Goal: Task Accomplishment & Management: Manage account settings

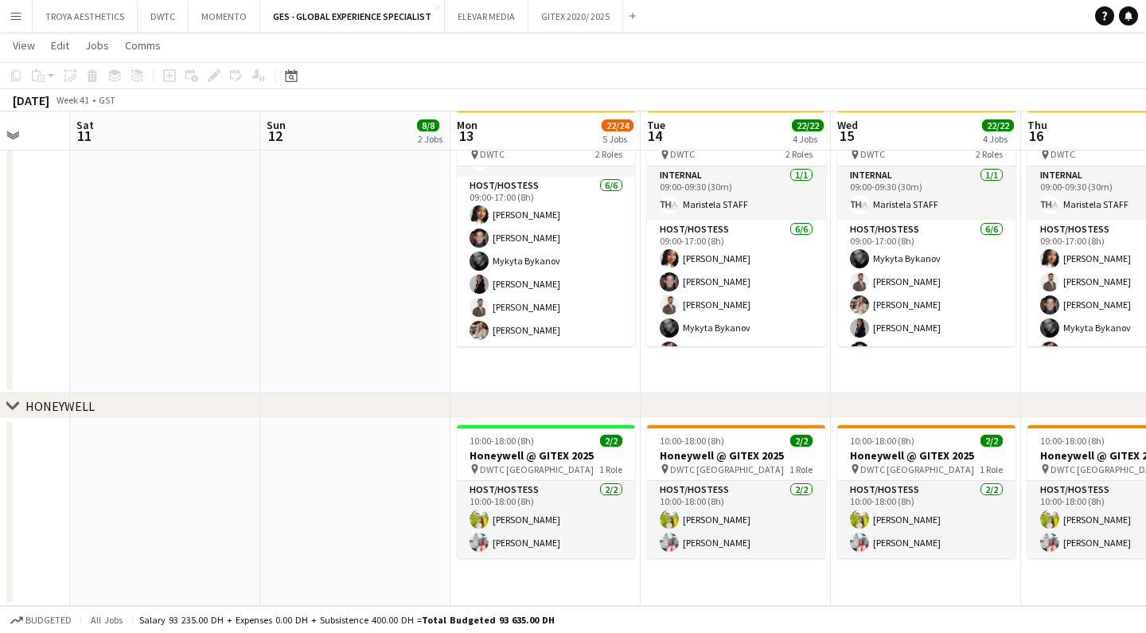
scroll to position [826, 0]
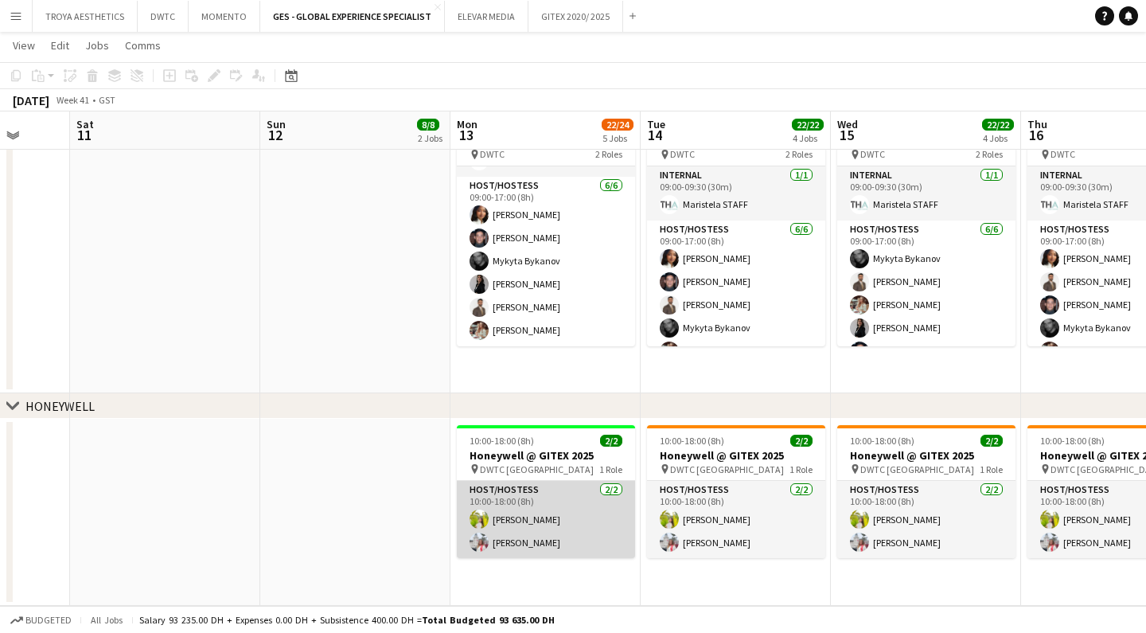
click at [527, 525] on app-card-role "Host/Hostess [DATE] 10:00-18:00 (8h) Naya Talas [PERSON_NAME]" at bounding box center [546, 519] width 178 height 77
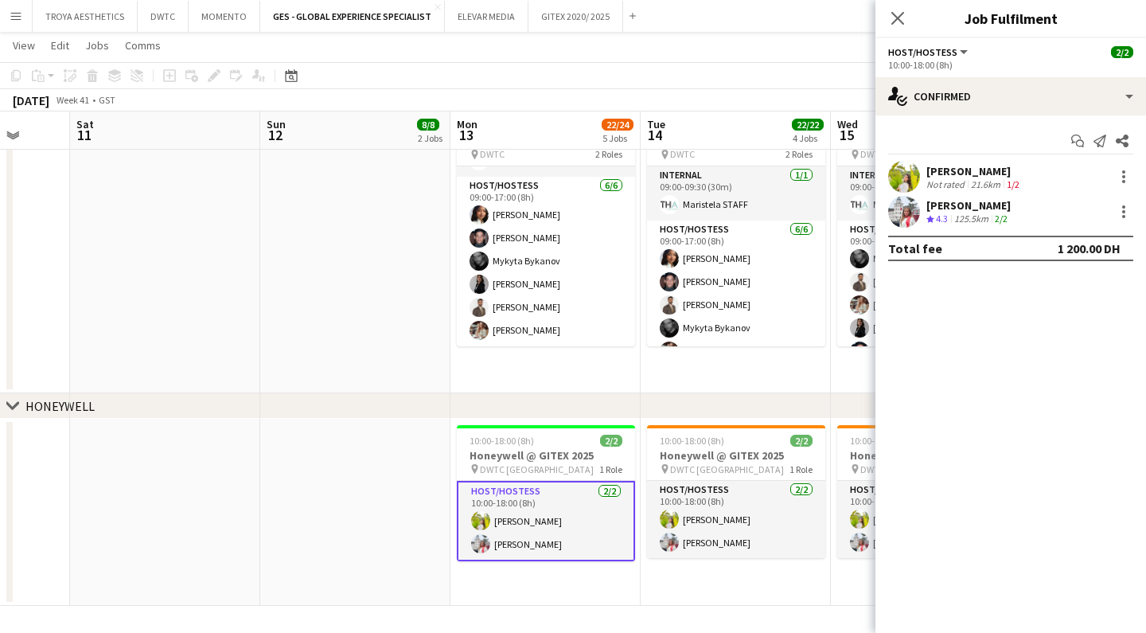
click at [773, 2] on app-navbar "Menu Boards Boards Boards All jobs Status Workforce Workforce My Workforce Recr…" at bounding box center [573, 16] width 1146 height 32
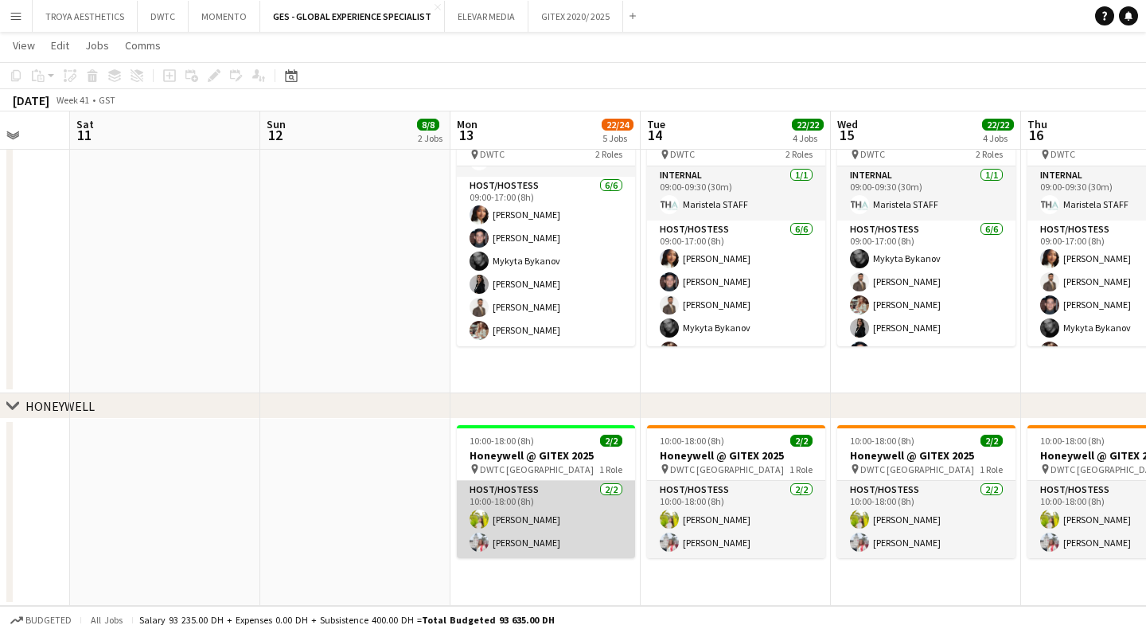
click at [568, 543] on app-card-role "Host/Hostess [DATE] 10:00-18:00 (8h) Naya Talas [PERSON_NAME]" at bounding box center [546, 519] width 178 height 77
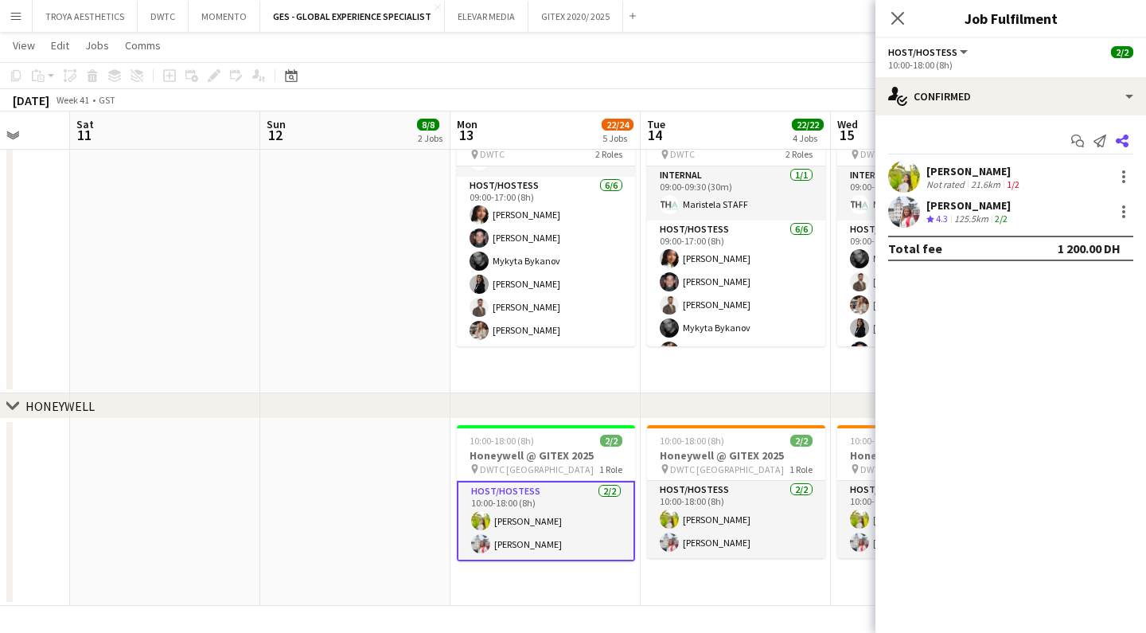
click at [1120, 138] on icon "Share" at bounding box center [1122, 141] width 13 height 13
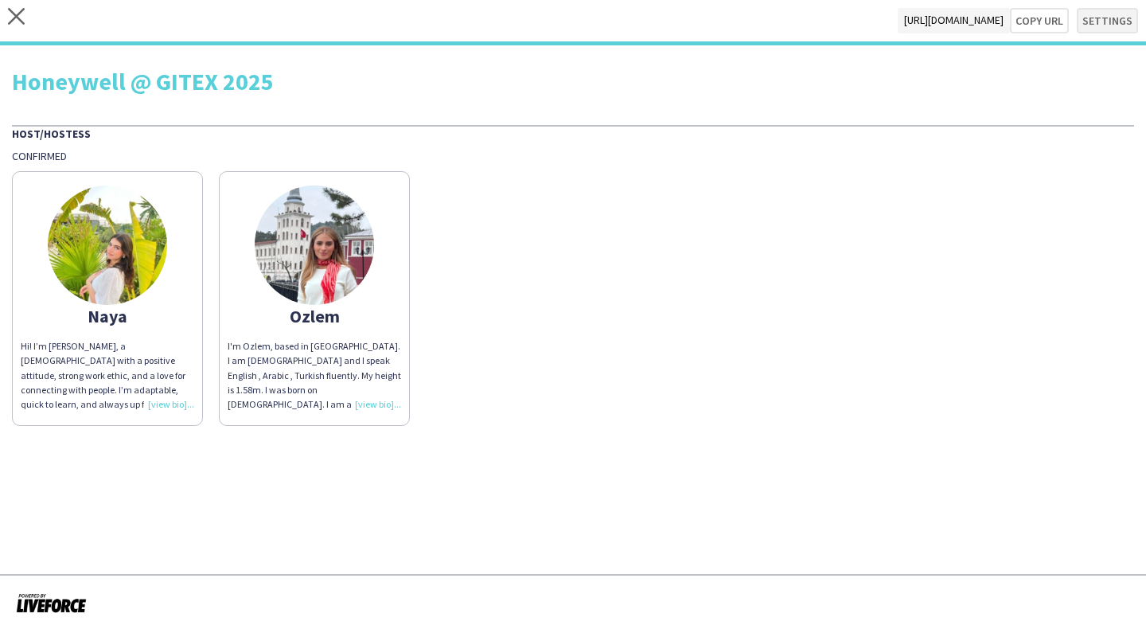
click at [1109, 25] on button "Settings" at bounding box center [1107, 20] width 61 height 25
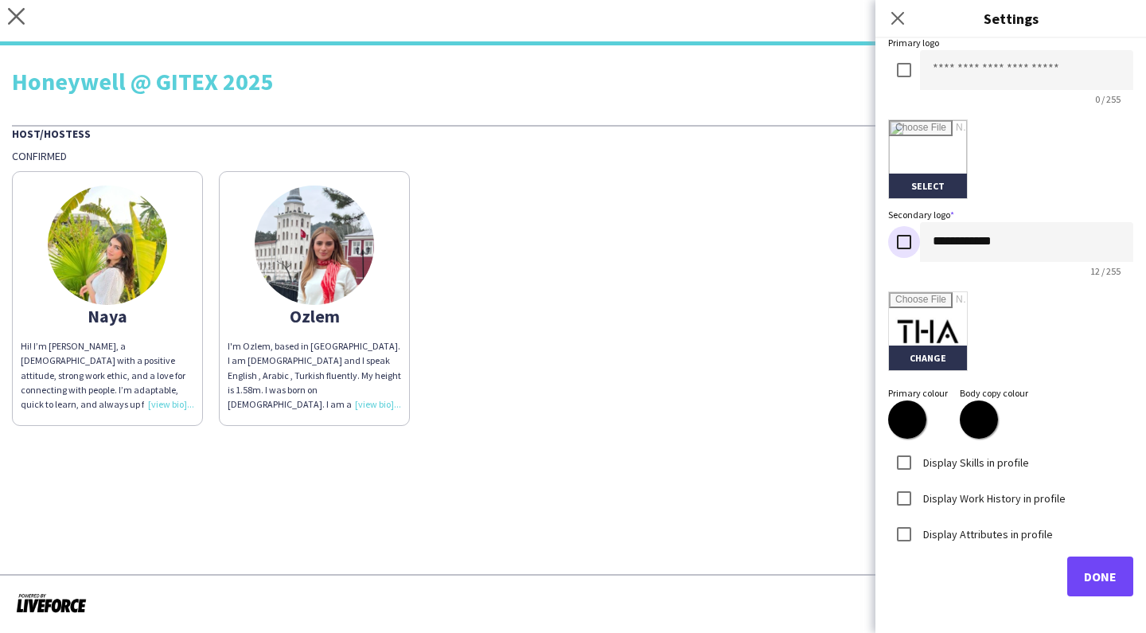
scroll to position [302, 0]
click at [1087, 564] on button "Done" at bounding box center [1100, 577] width 66 height 40
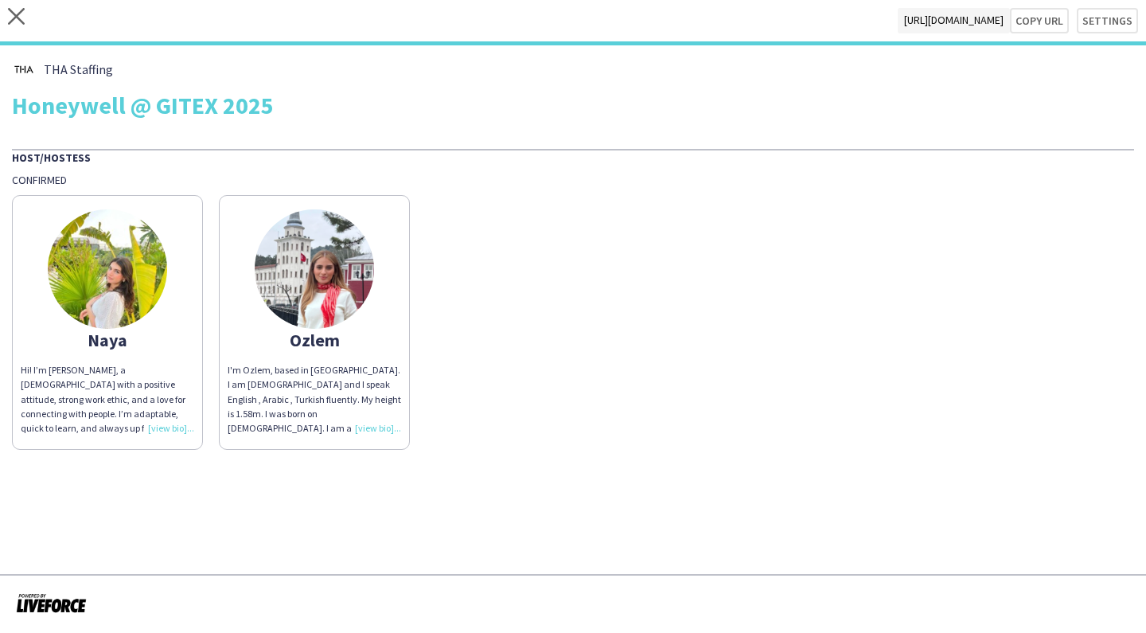
click at [175, 425] on div "Hi! I’m [PERSON_NAME], a [DEMOGRAPHIC_DATA] with a positive attitude, strong wo…" at bounding box center [108, 399] width 174 height 72
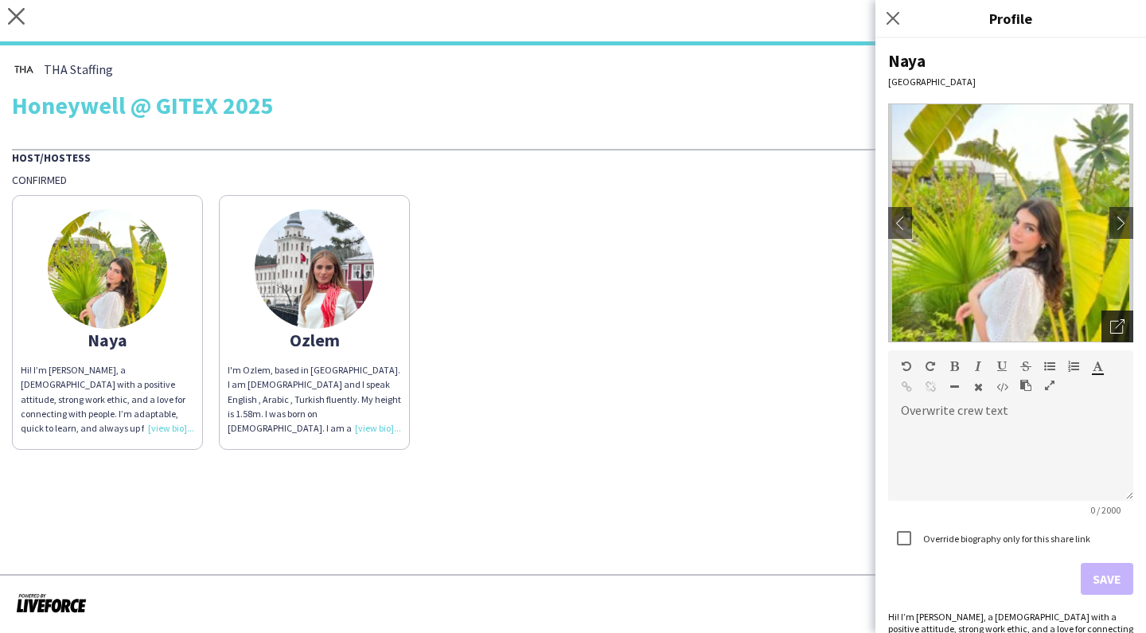
scroll to position [0, 0]
click at [1118, 332] on icon "Open photos pop-in" at bounding box center [1117, 326] width 14 height 14
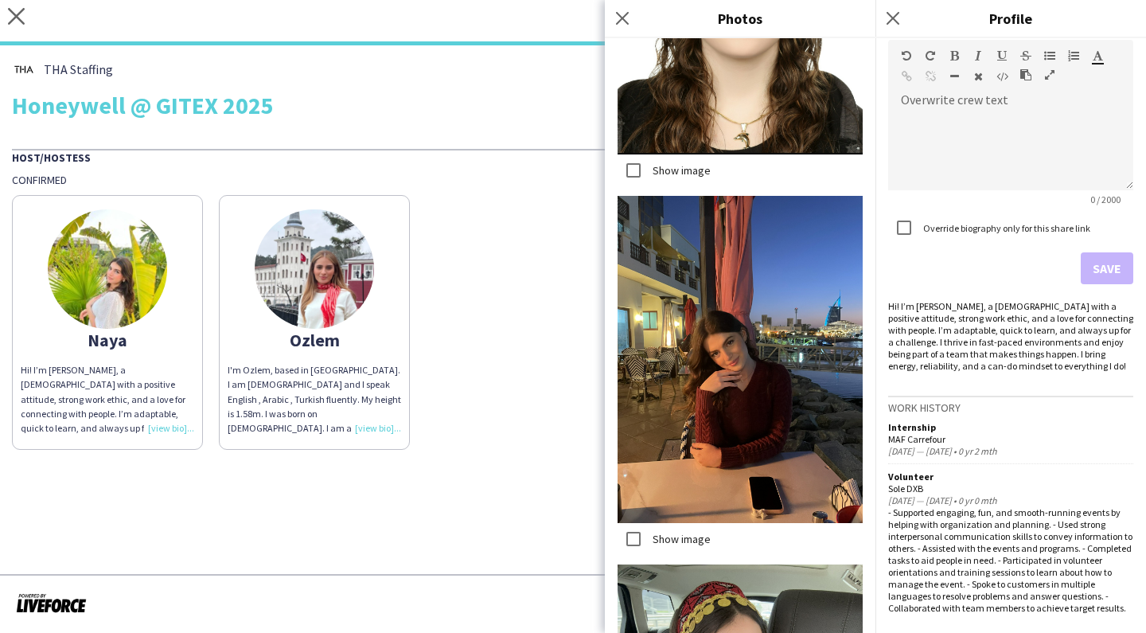
scroll to position [311, 0]
click at [546, 105] on div "Honeywell @ GITEX 2025" at bounding box center [573, 105] width 1122 height 24
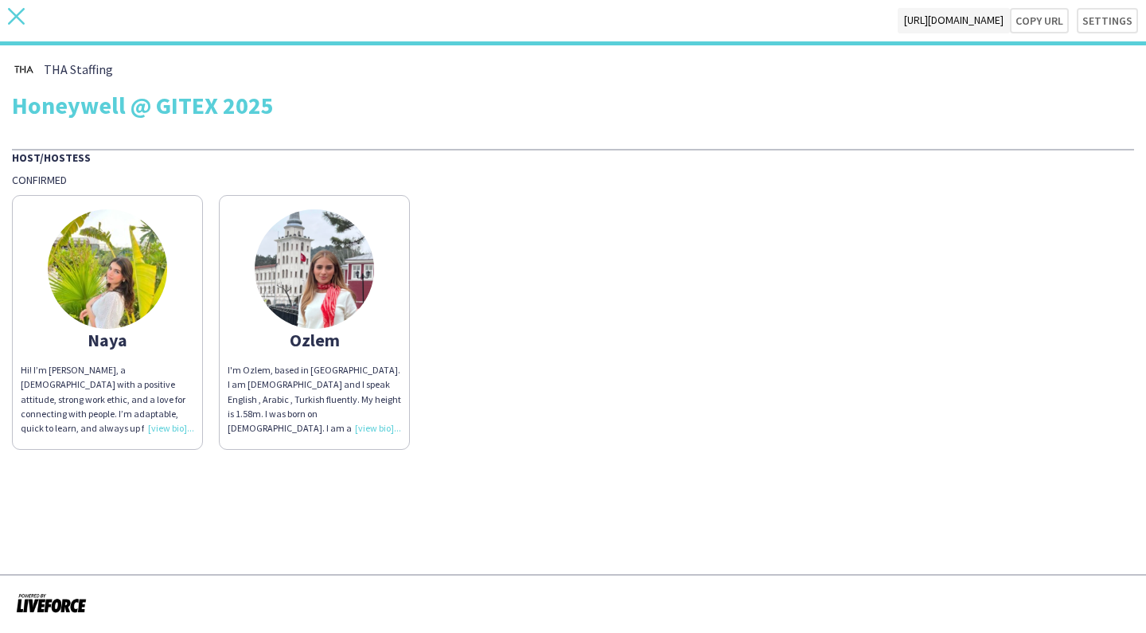
click at [19, 26] on app-icon "close" at bounding box center [16, 20] width 17 height 25
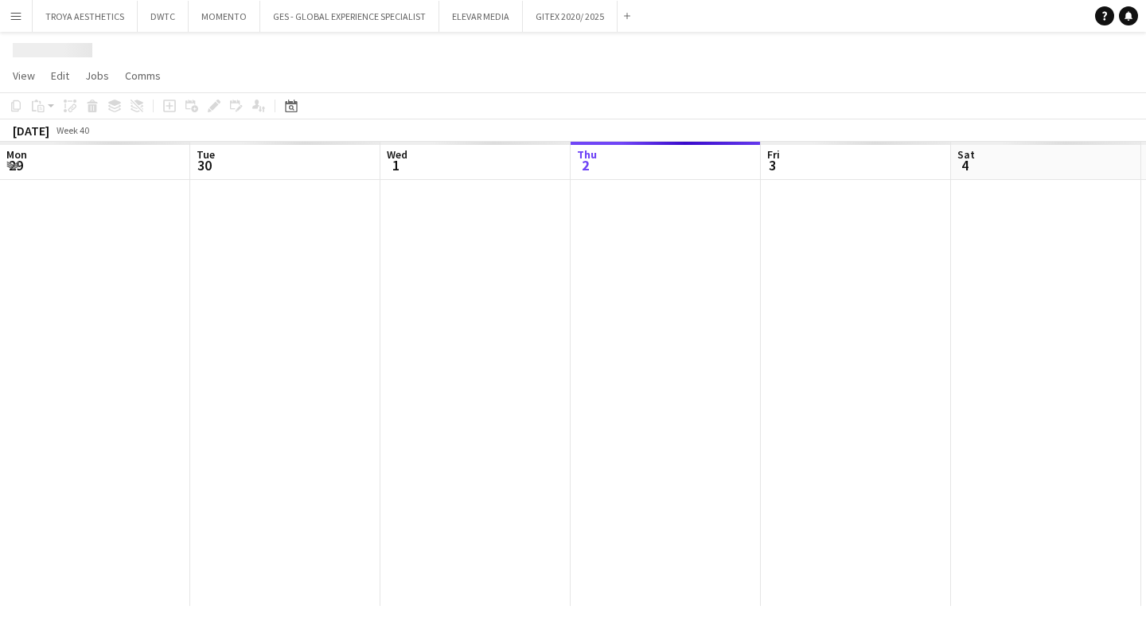
scroll to position [0, 380]
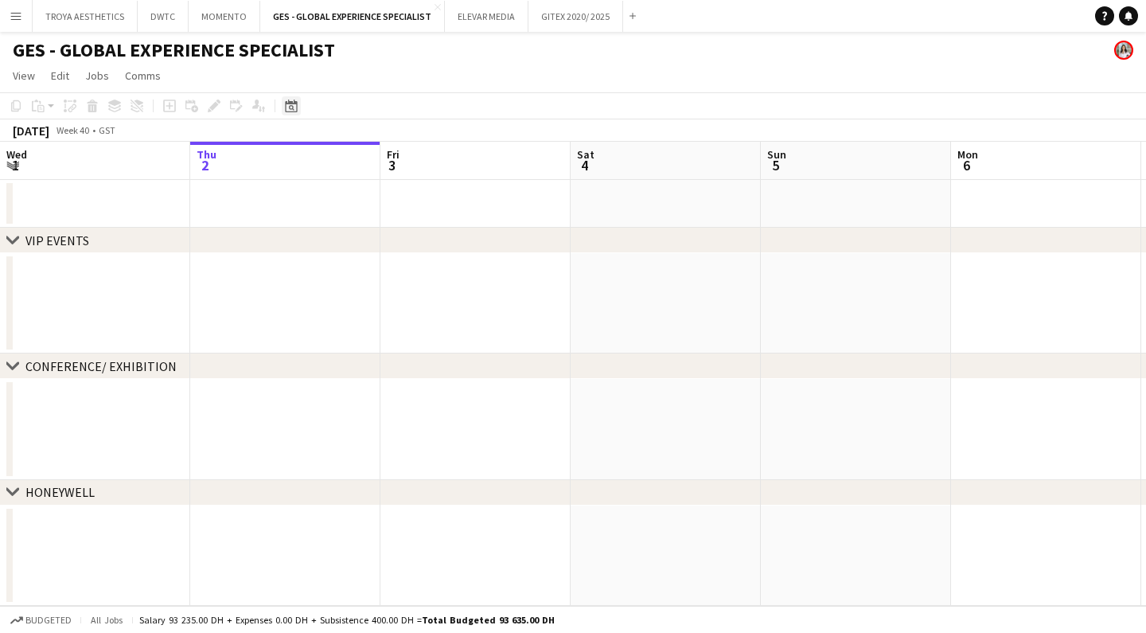
click at [295, 111] on icon "Date picker" at bounding box center [291, 105] width 13 height 13
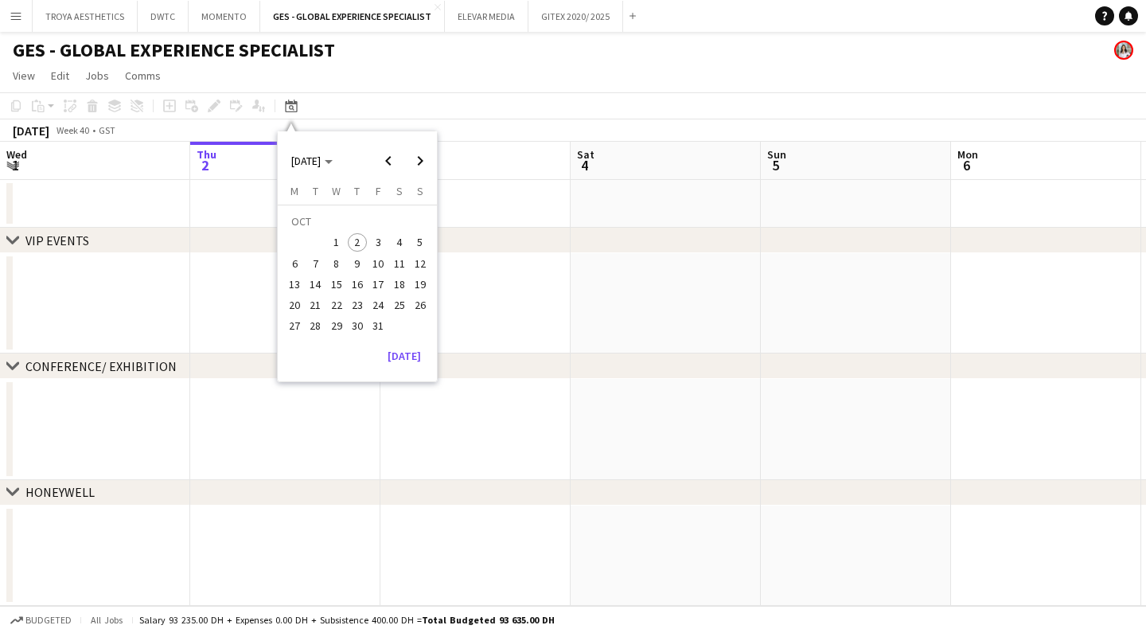
click at [293, 284] on span "13" at bounding box center [294, 284] width 19 height 19
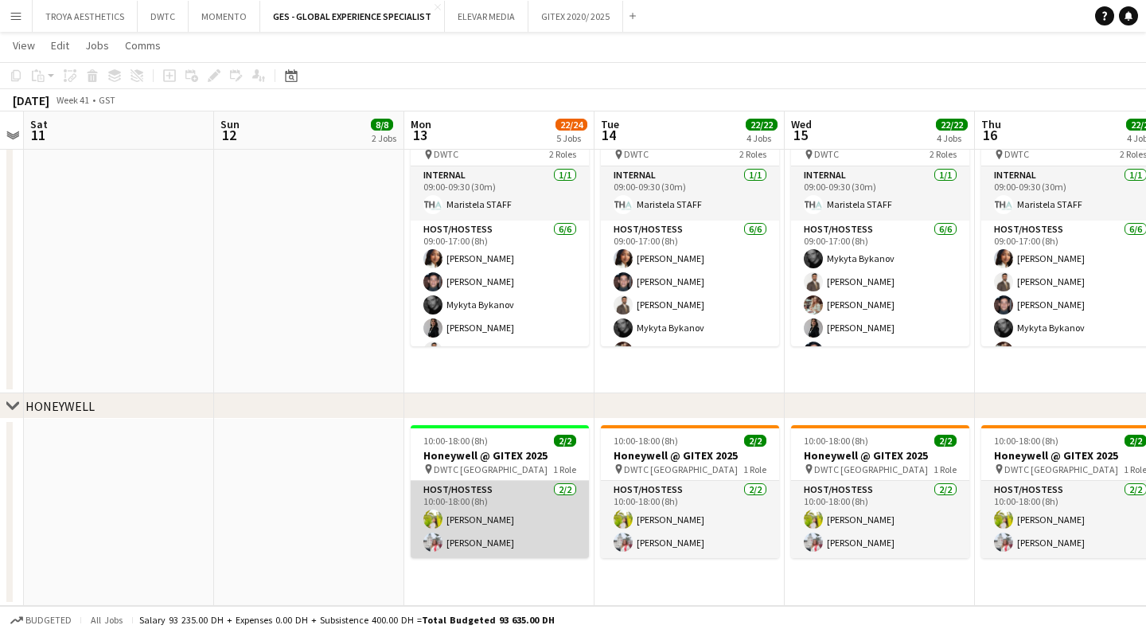
scroll to position [826, 0]
click at [492, 509] on app-card-role "Host/Hostess [DATE] 10:00-18:00 (8h) Naya Talas [PERSON_NAME]" at bounding box center [500, 519] width 178 height 77
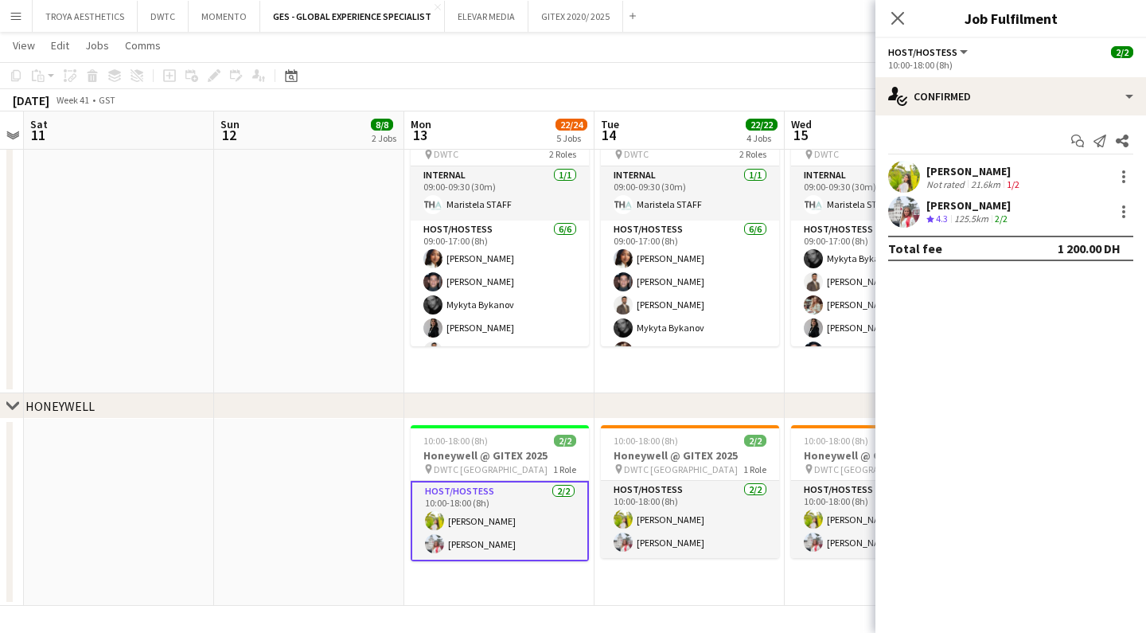
click at [907, 175] on app-user-avatar at bounding box center [904, 177] width 32 height 32
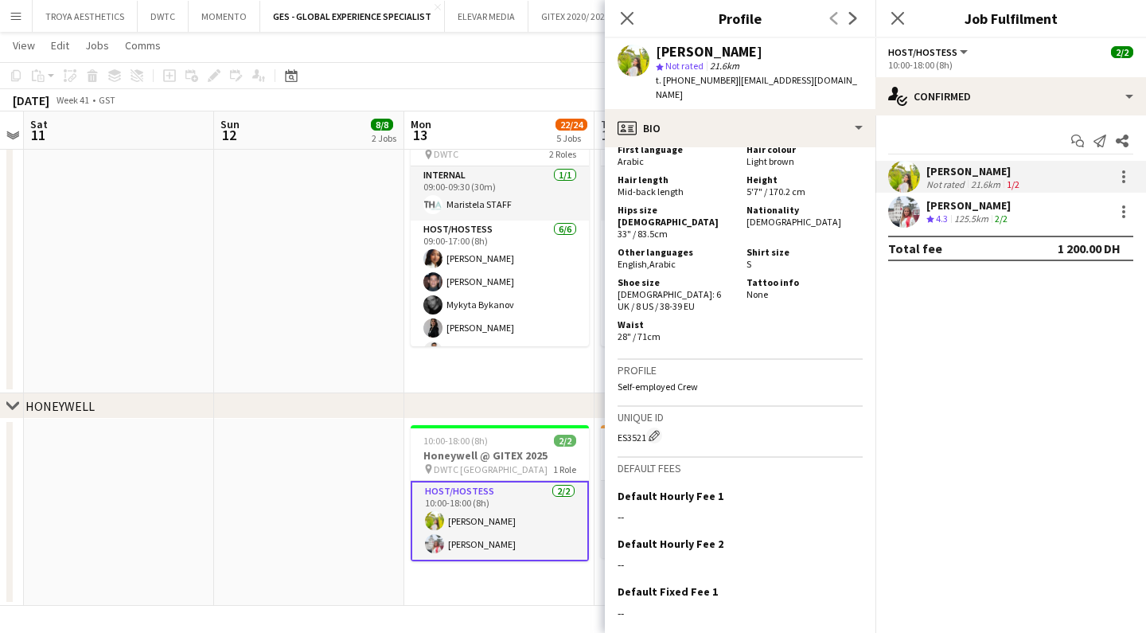
scroll to position [1141, 0]
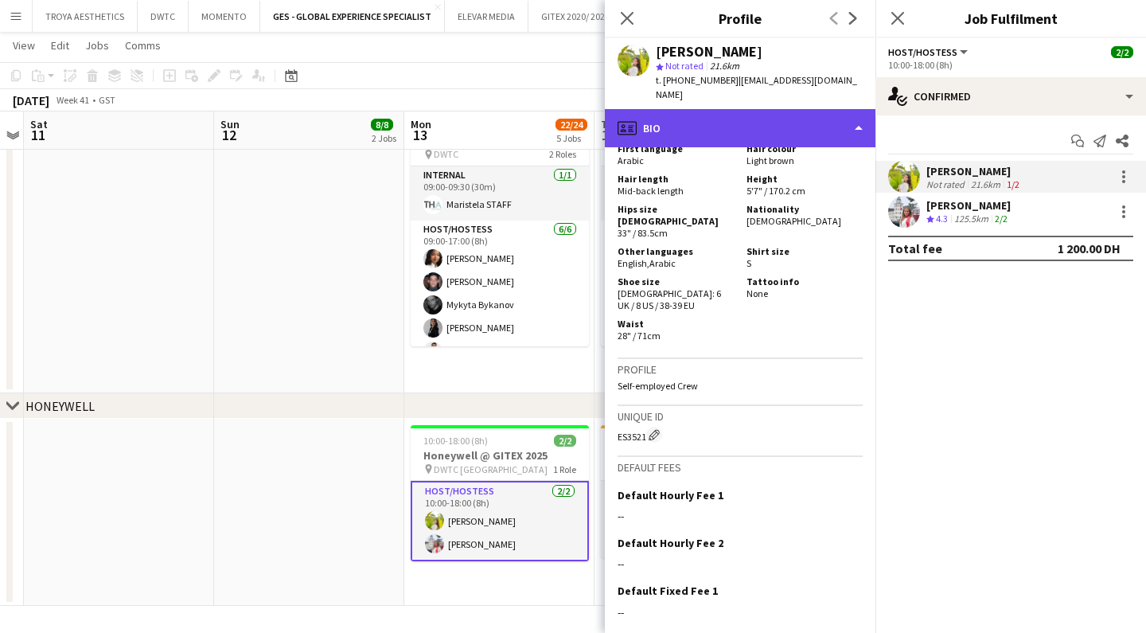
click at [833, 111] on div "profile Bio" at bounding box center [740, 128] width 271 height 38
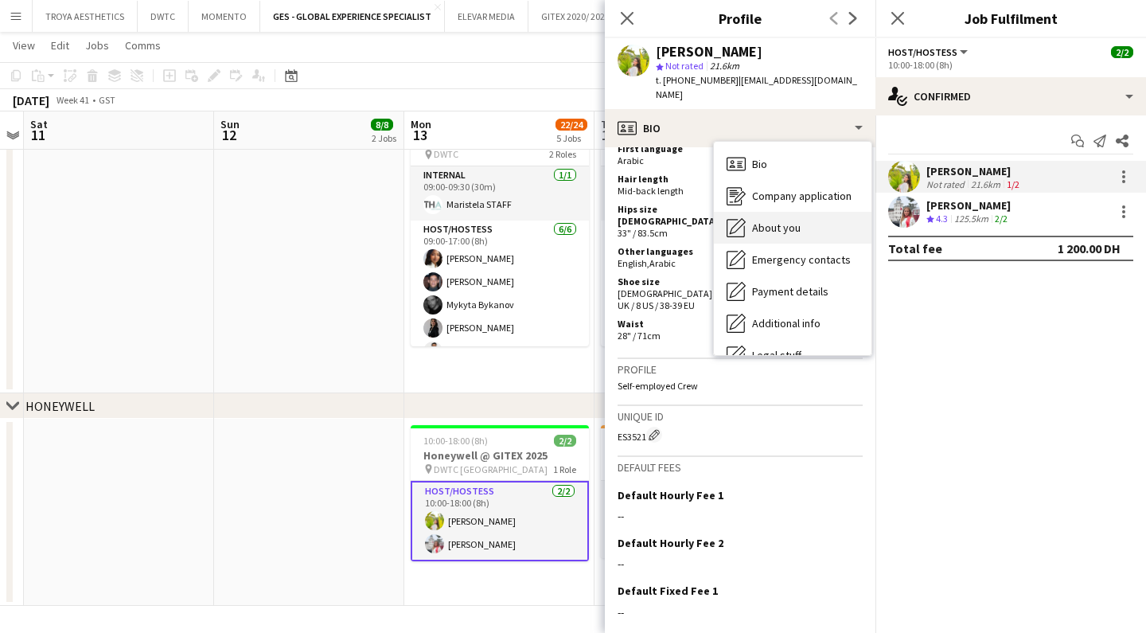
click at [764, 220] on span "About you" at bounding box center [776, 227] width 49 height 14
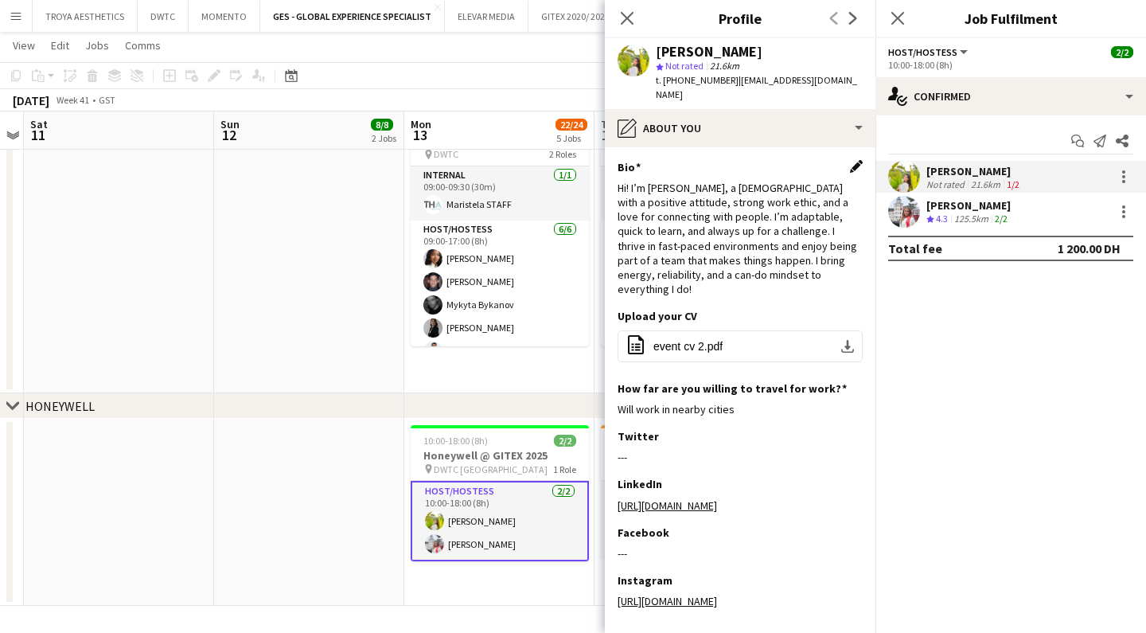
click at [850, 160] on app-icon "Edit this field" at bounding box center [856, 166] width 13 height 13
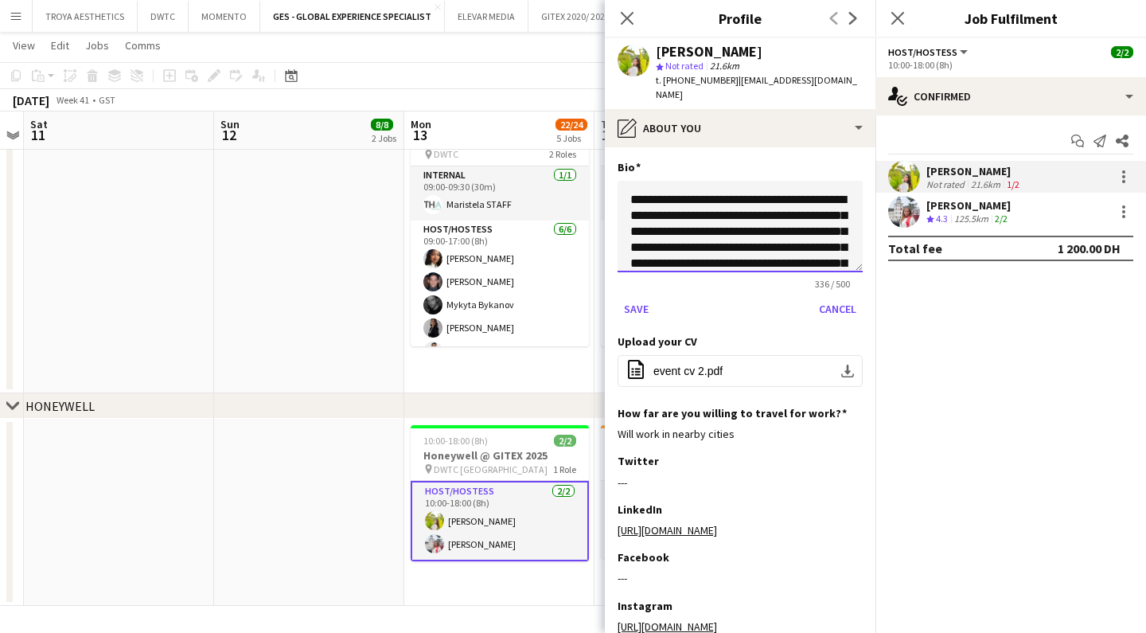
click at [771, 193] on textarea "**********" at bounding box center [740, 227] width 245 height 92
click at [770, 182] on textarea "**********" at bounding box center [740, 227] width 245 height 92
type textarea "**********"
click at [633, 296] on button "Save" at bounding box center [636, 308] width 37 height 25
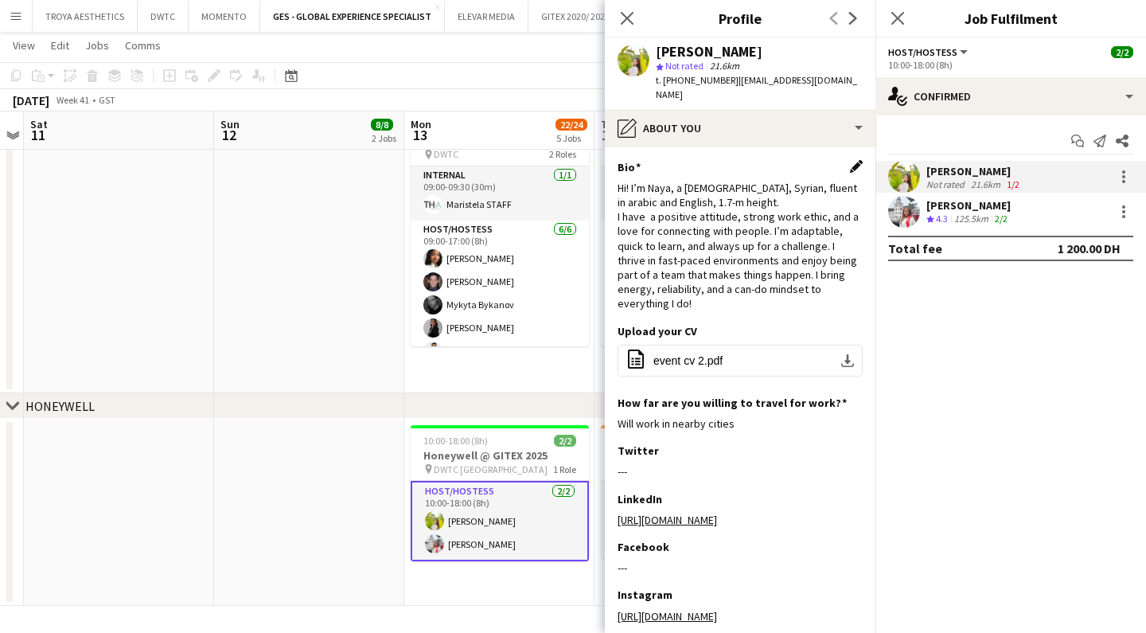
click at [853, 160] on app-icon "Edit this field" at bounding box center [856, 166] width 13 height 13
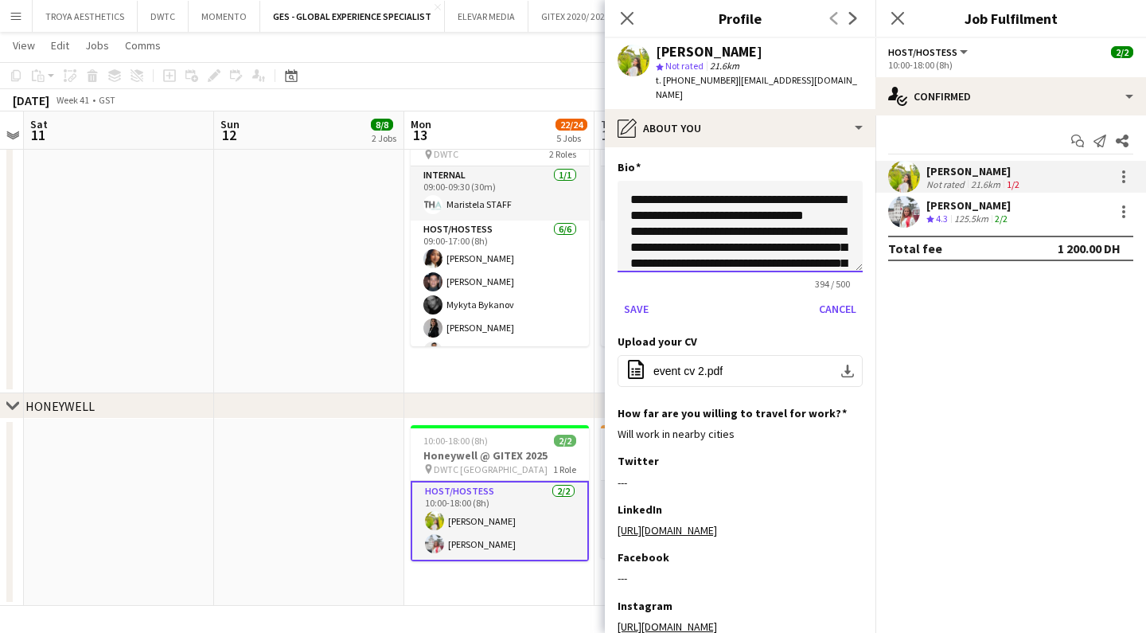
click at [767, 205] on textarea "**********" at bounding box center [740, 227] width 245 height 92
type textarea "**********"
click at [634, 298] on button "Save" at bounding box center [636, 308] width 37 height 25
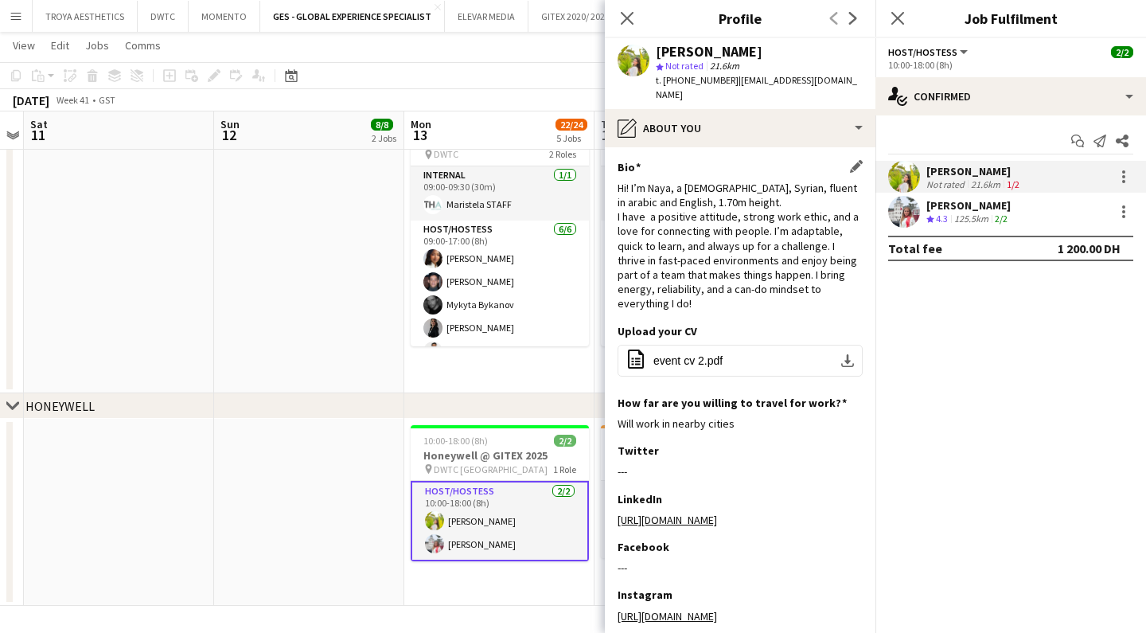
click at [260, 332] on app-date-cell "10:00-12:00 (2h) 6/6 TRAINING- AWS @Gitex 2025 pin DWTC 1 Role Host/Hostess [DA…" at bounding box center [309, 31] width 190 height 725
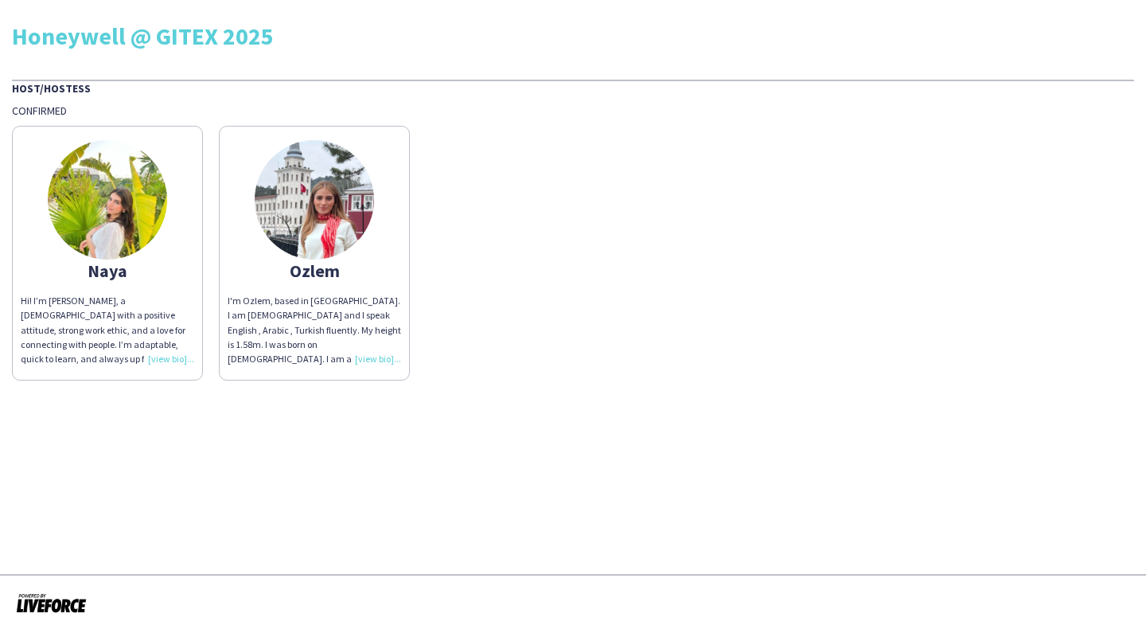
click at [171, 358] on div "Hi! I’m Naya, a 21 year old with a positive attitude, strong work ethic, and a …" at bounding box center [108, 330] width 174 height 72
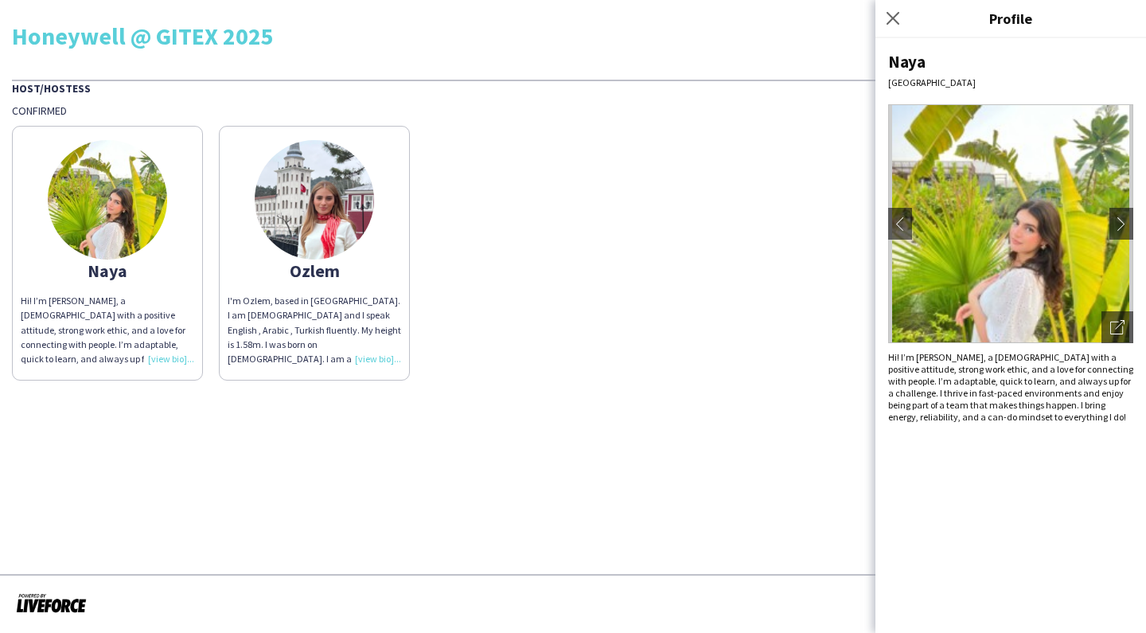
click at [677, 489] on app-share-pages "Honeywell @ GITEX 2025 Host/Hostess Confirmed Naya Hi! I’m Naya, a 21 year old …" at bounding box center [573, 316] width 1146 height 633
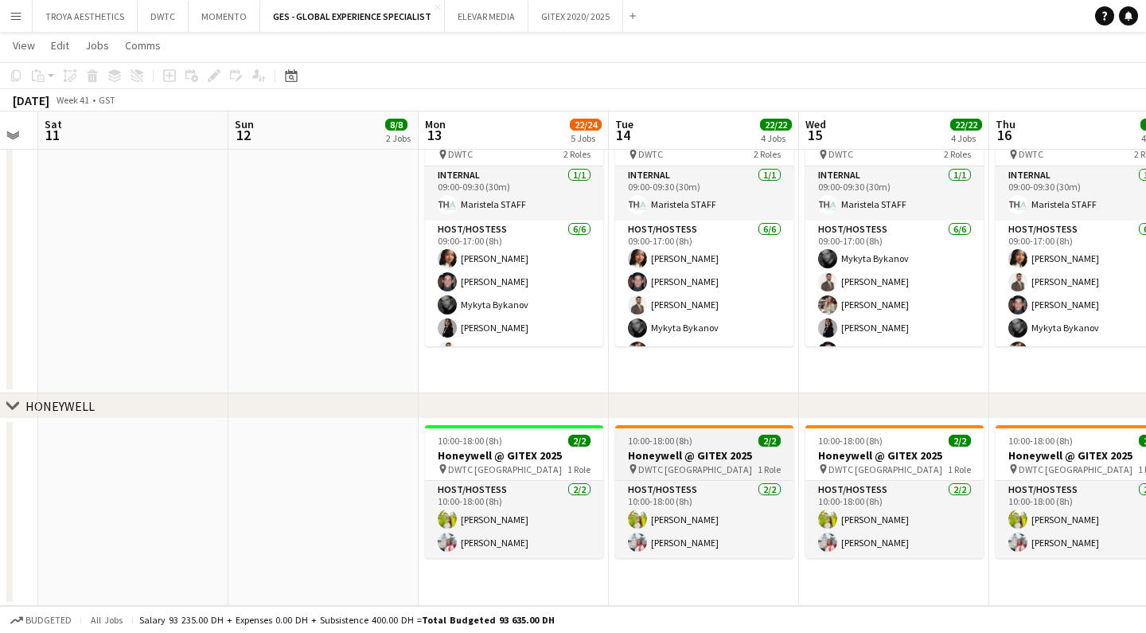
scroll to position [0, 535]
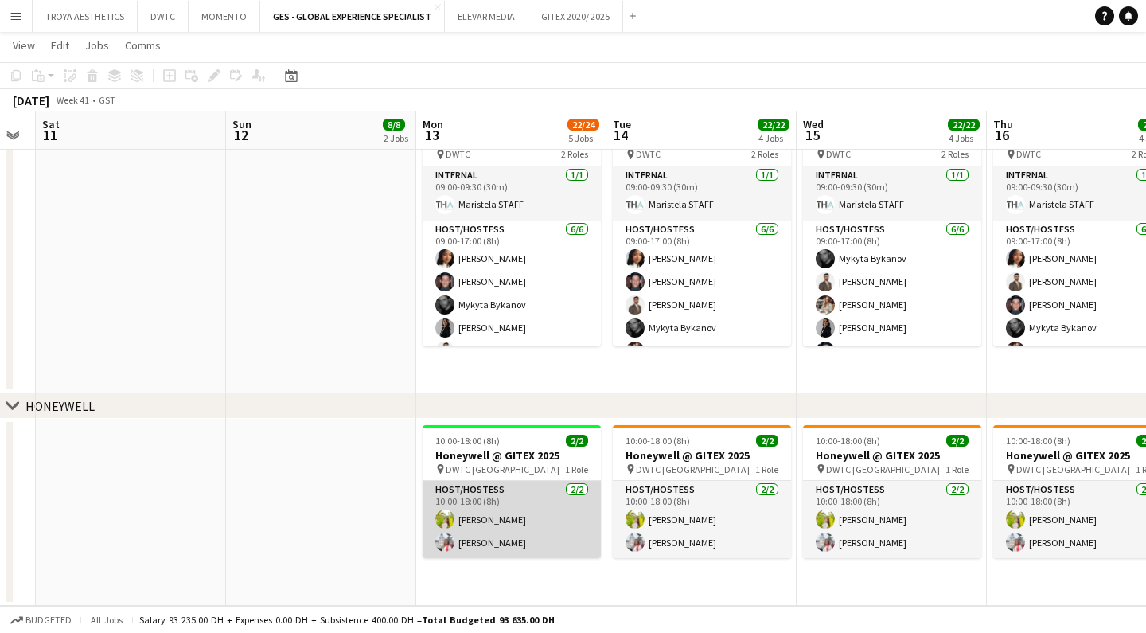
click at [527, 511] on app-card-role "Host/Hostess [DATE] 10:00-18:00 (8h) Naya Talas [PERSON_NAME]" at bounding box center [512, 519] width 178 height 77
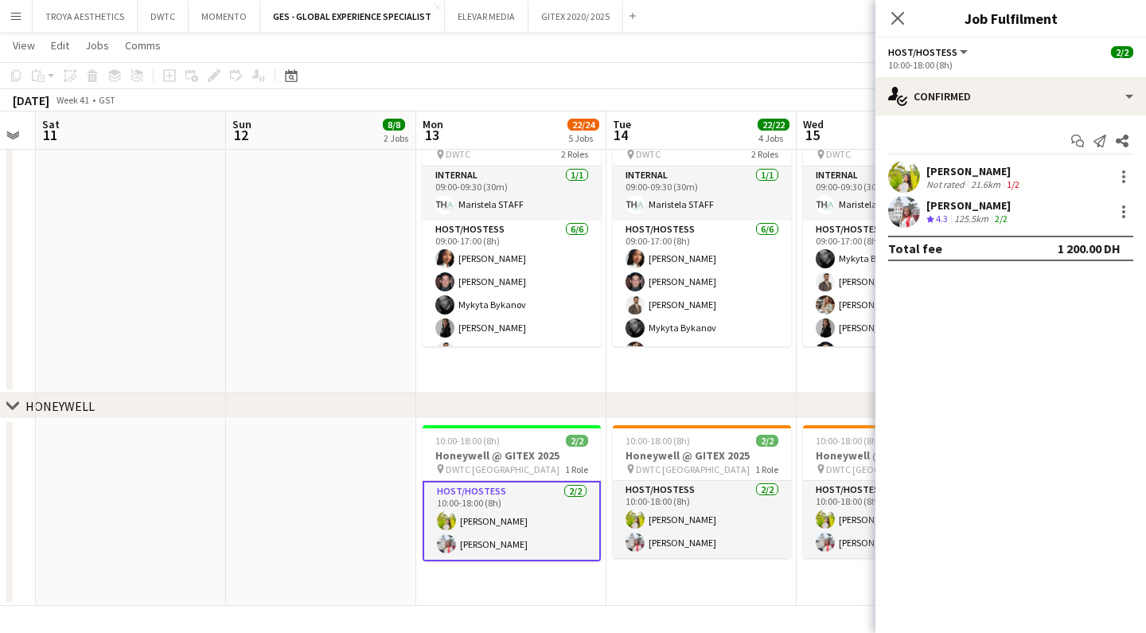
click at [961, 207] on div "[PERSON_NAME]" at bounding box center [968, 205] width 84 height 14
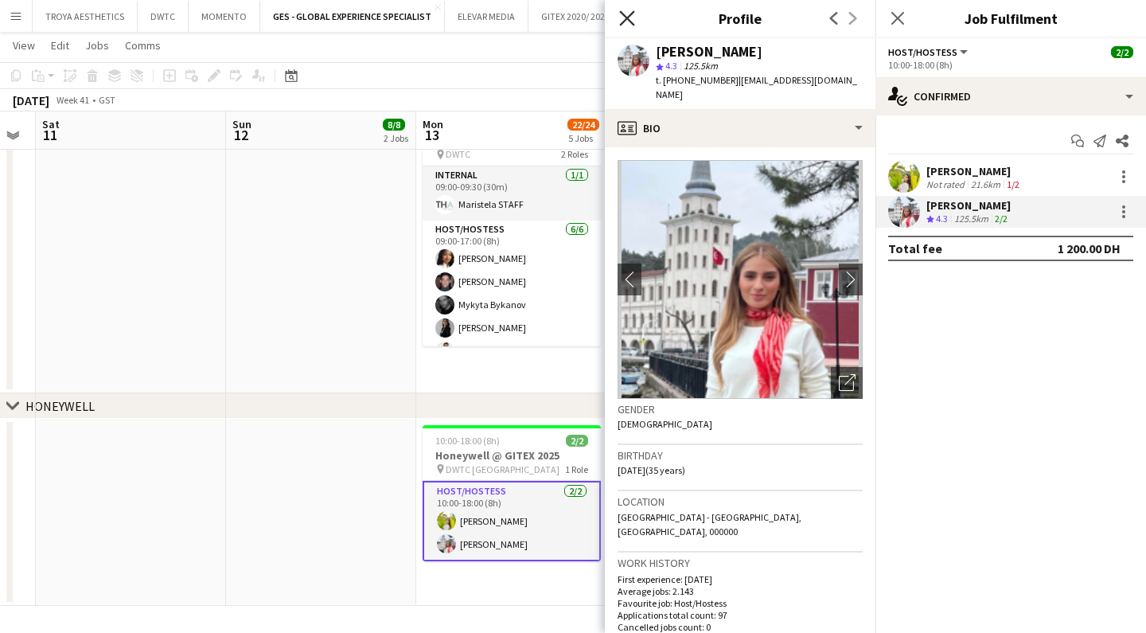
click at [630, 20] on icon "Close pop-in" at bounding box center [626, 17] width 15 height 15
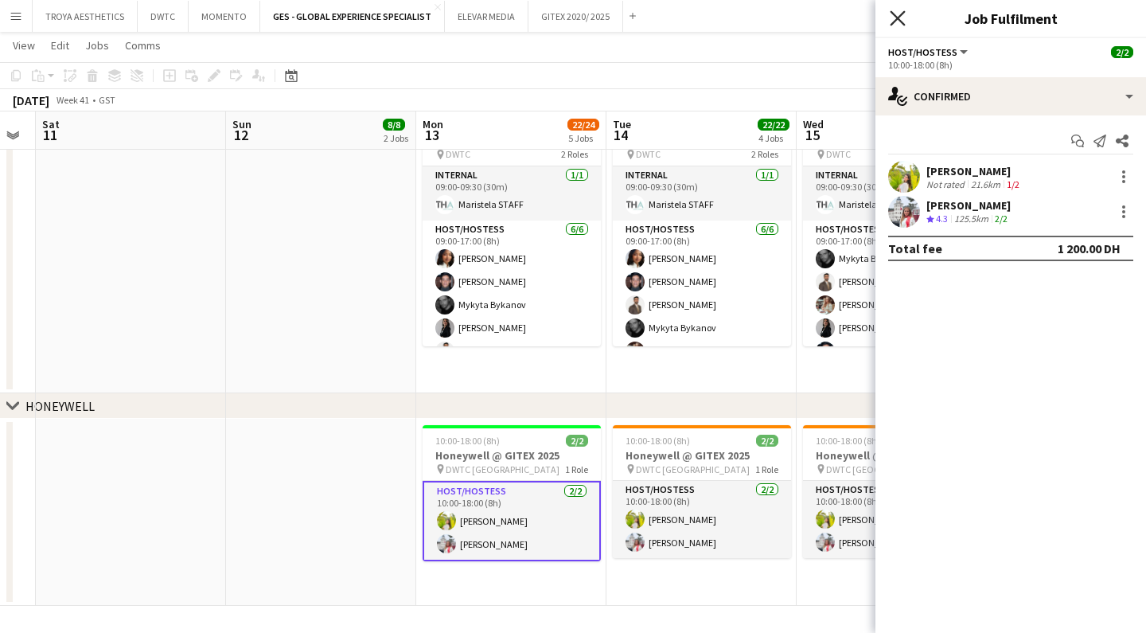
click at [900, 18] on icon "Close pop-in" at bounding box center [897, 17] width 15 height 15
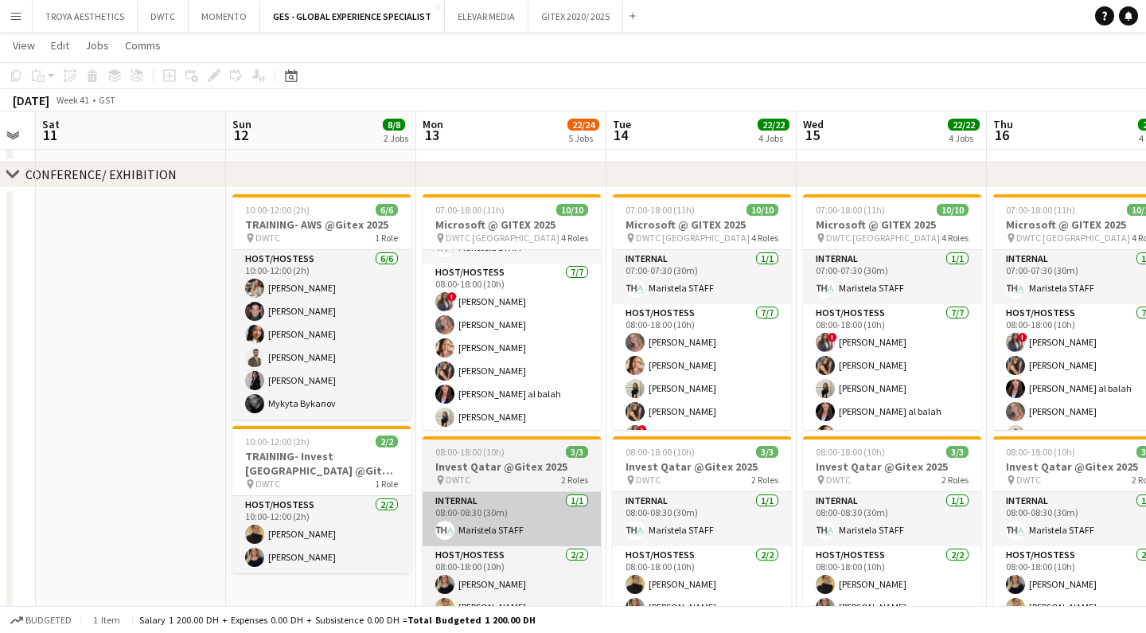
scroll to position [44, 0]
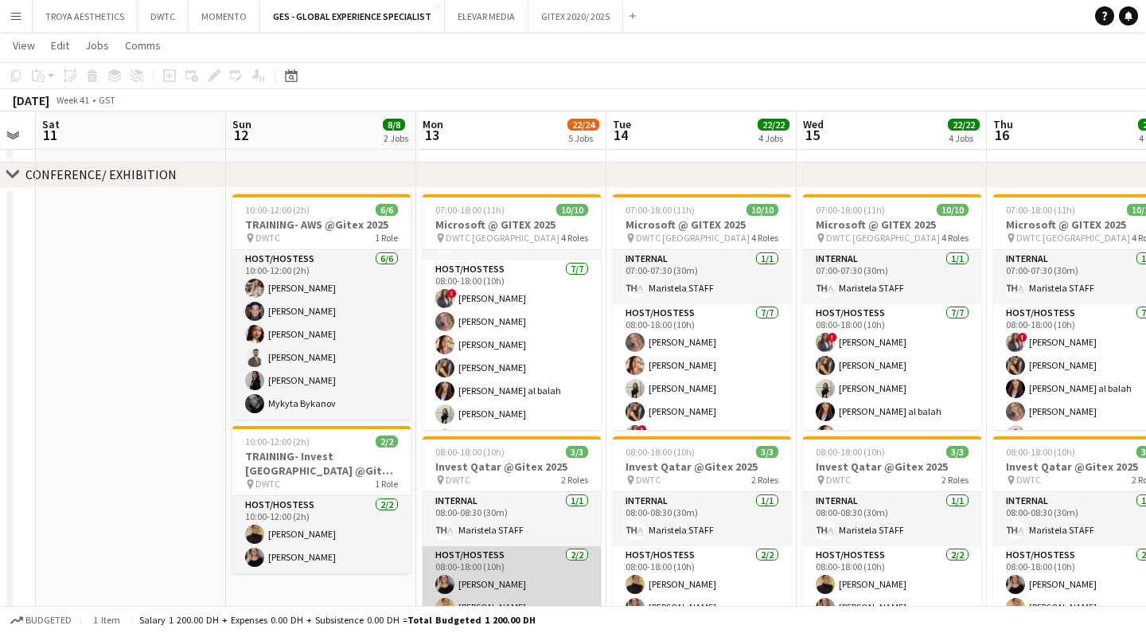
click at [521, 570] on app-card-role "Host/Hostess 2/2 08:00-18:00 (10h) TALITA SOARES Taisa Bachur" at bounding box center [512, 584] width 178 height 77
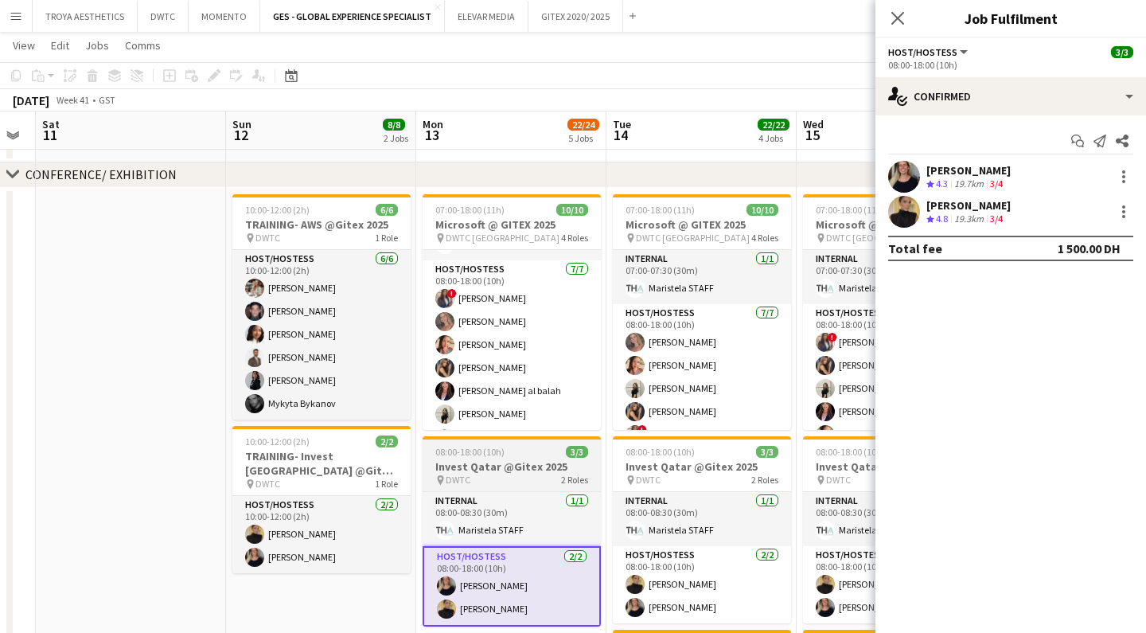
click at [518, 465] on h3 "Invest Qatar @Gitex 2025" at bounding box center [512, 466] width 178 height 14
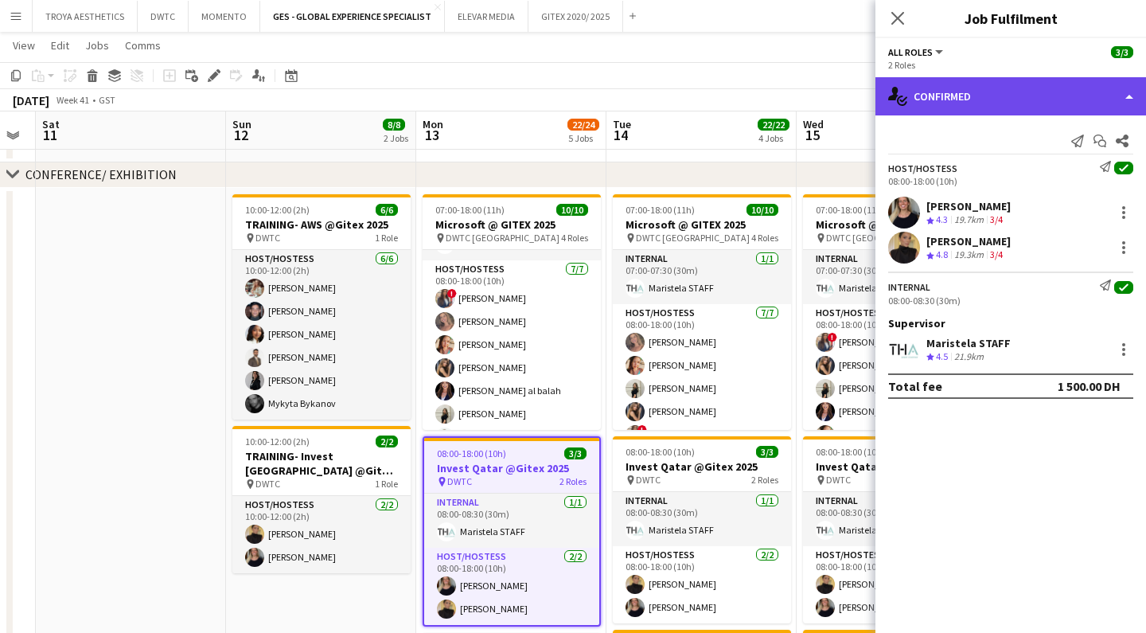
click at [967, 104] on div "single-neutral-actions-check-2 Confirmed" at bounding box center [1011, 96] width 271 height 38
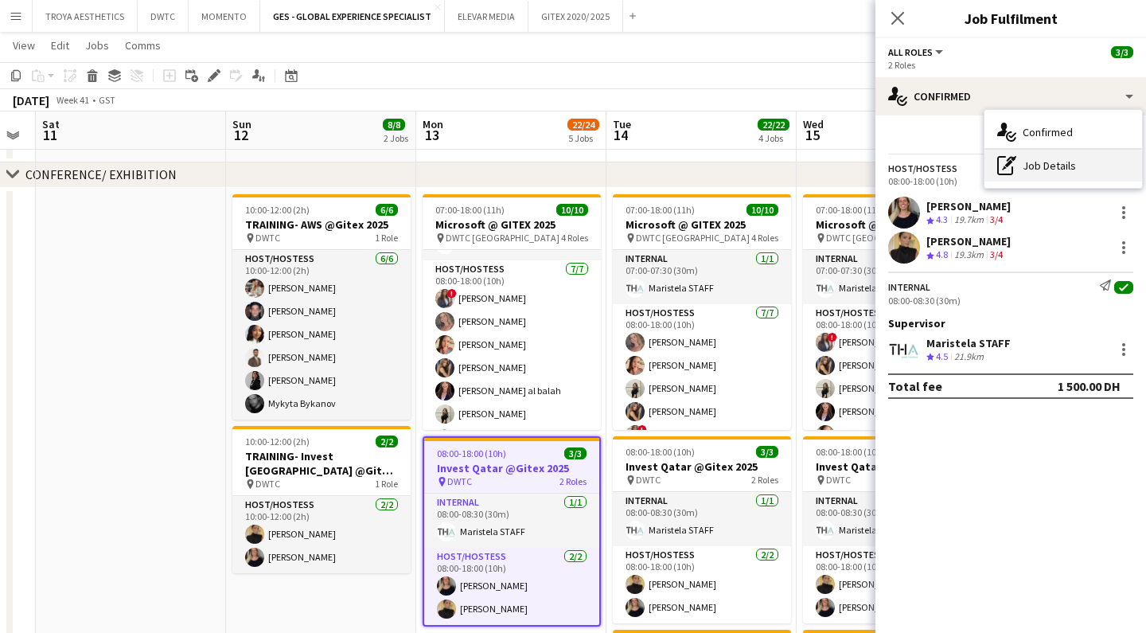
click at [1030, 170] on div "pen-write Job Details" at bounding box center [1064, 166] width 158 height 32
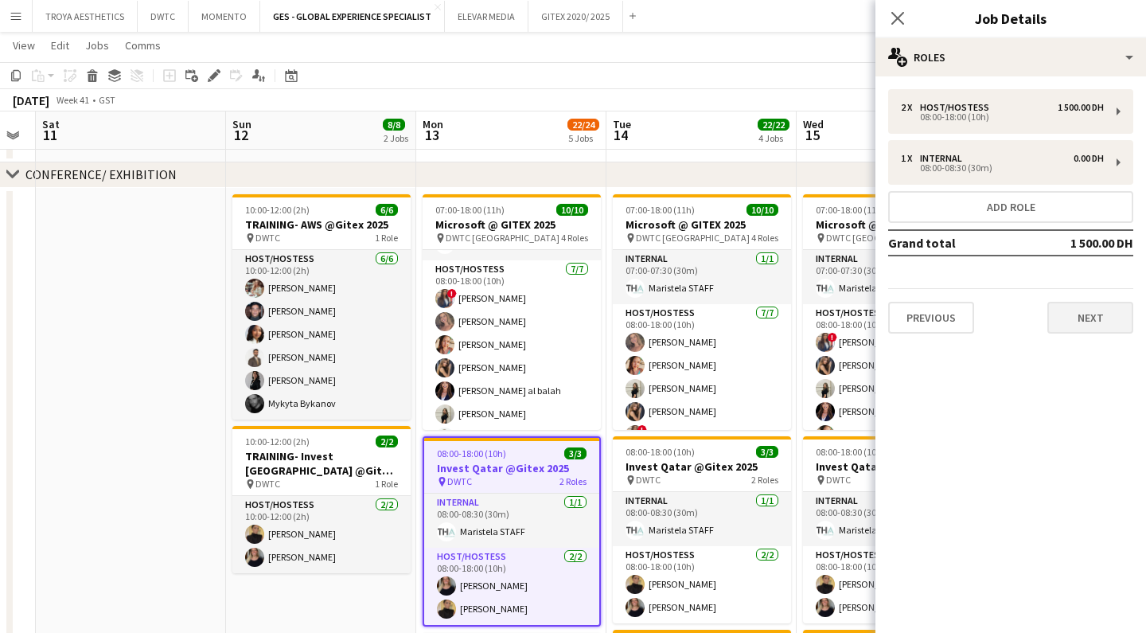
click at [1098, 313] on button "Next" at bounding box center [1090, 318] width 86 height 32
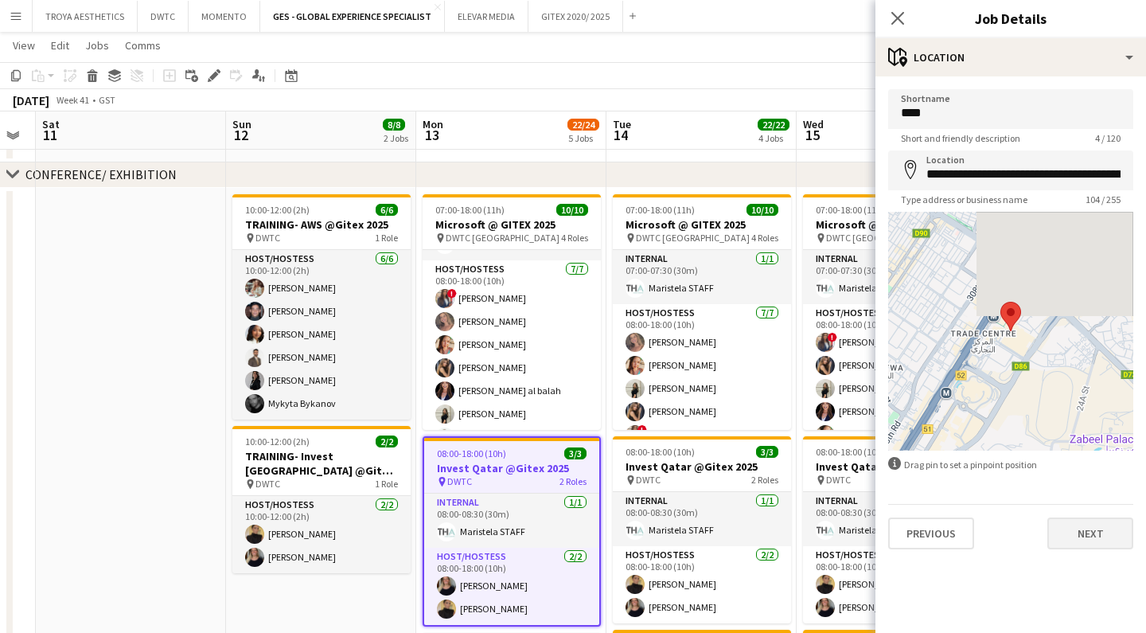
click at [1090, 537] on button "Next" at bounding box center [1090, 533] width 86 height 32
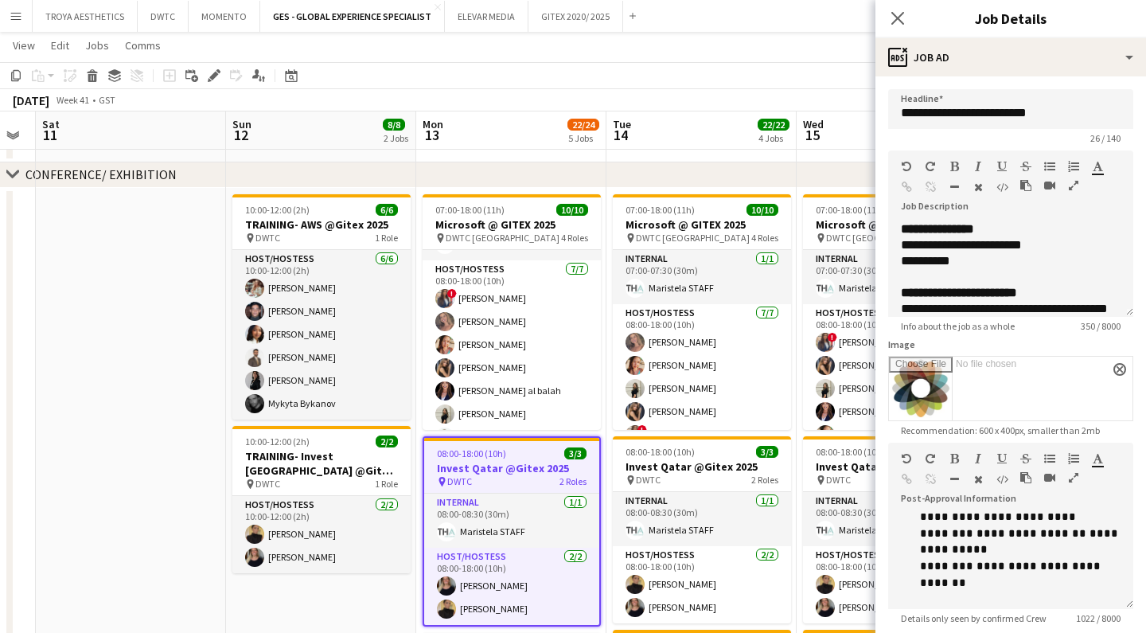
scroll to position [443, 0]
drag, startPoint x: 1052, startPoint y: 548, endPoint x: 986, endPoint y: 529, distance: 68.6
click at [986, 606] on p "**********" at bounding box center [1011, 622] width 220 height 32
copy p "**********"
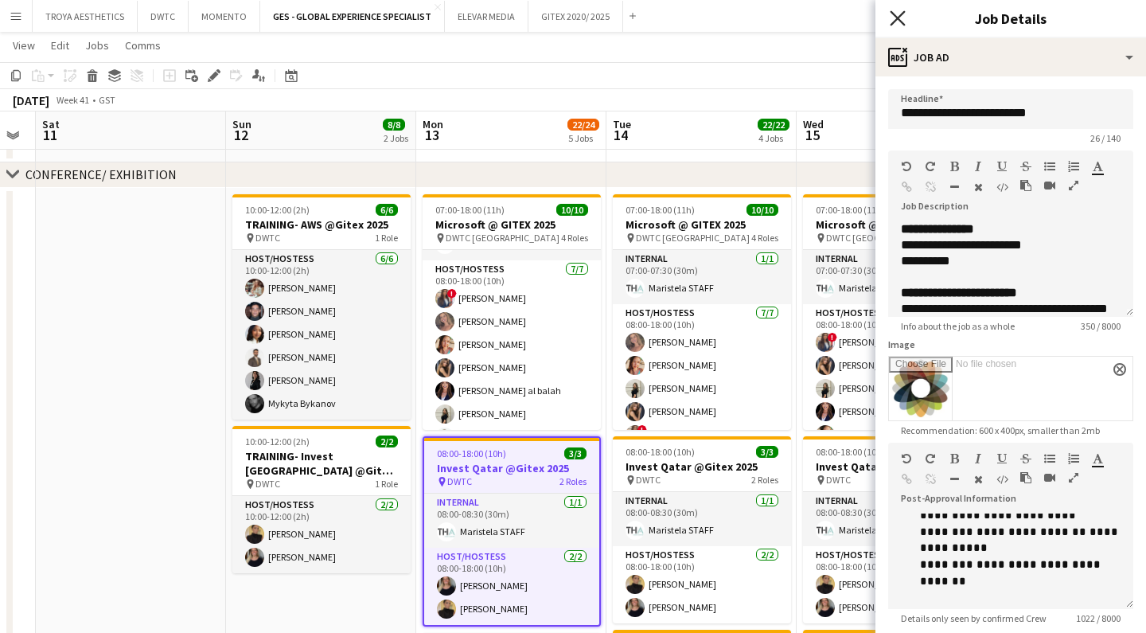
click at [897, 21] on icon "Close pop-in" at bounding box center [897, 17] width 15 height 15
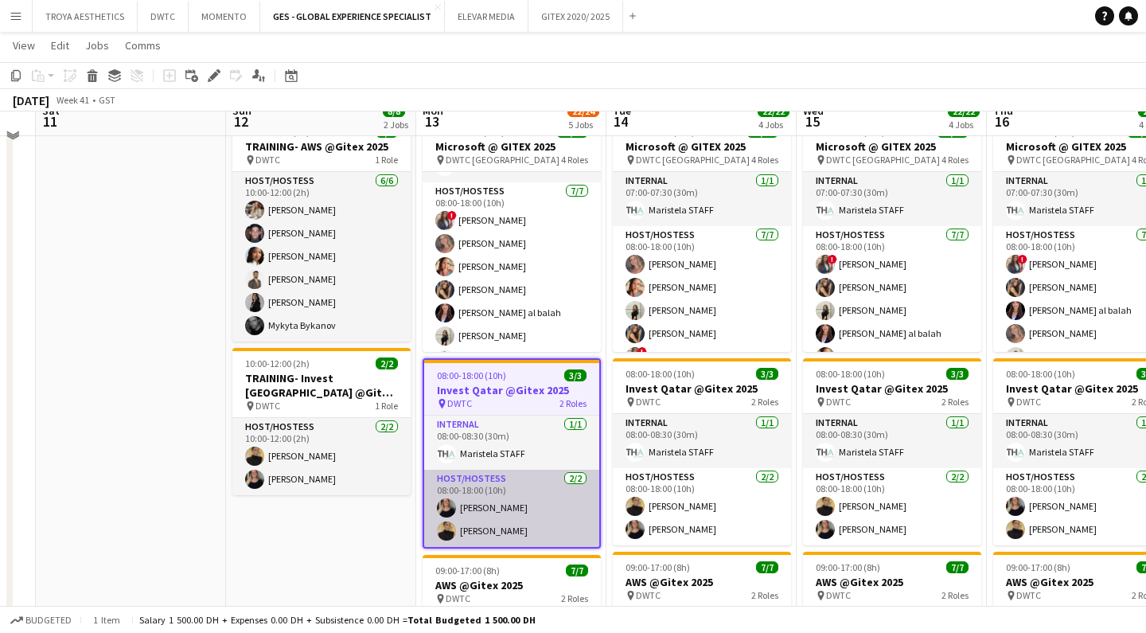
scroll to position [392, 0]
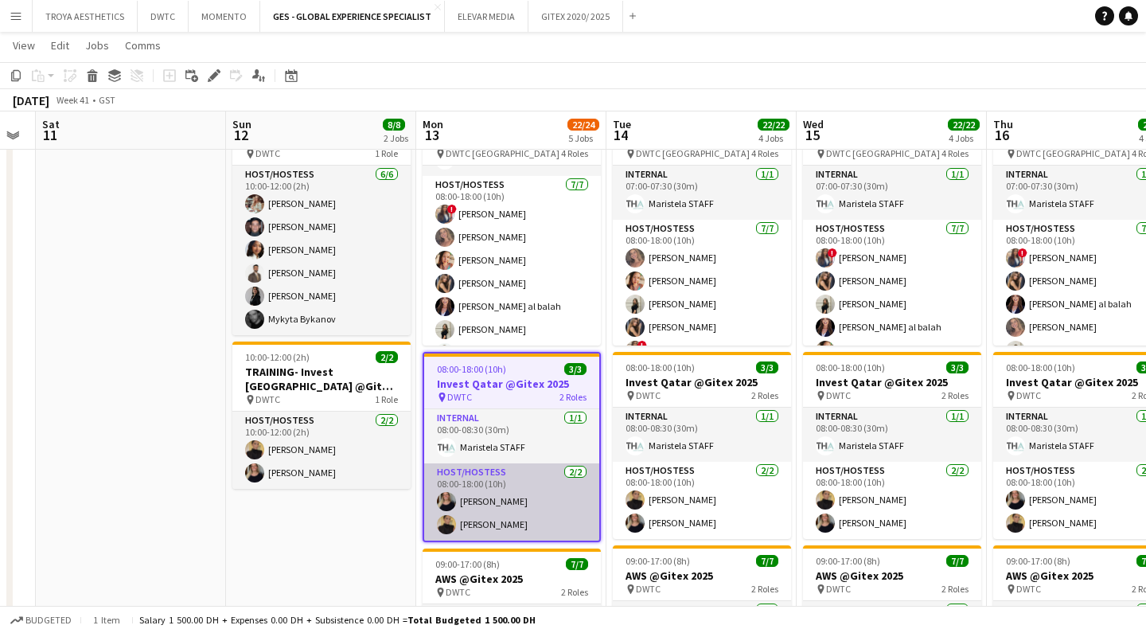
click at [506, 498] on app-card-role "Host/Hostess 2/2 08:00-18:00 (10h) TALITA SOARES Taisa Bachur" at bounding box center [511, 501] width 175 height 77
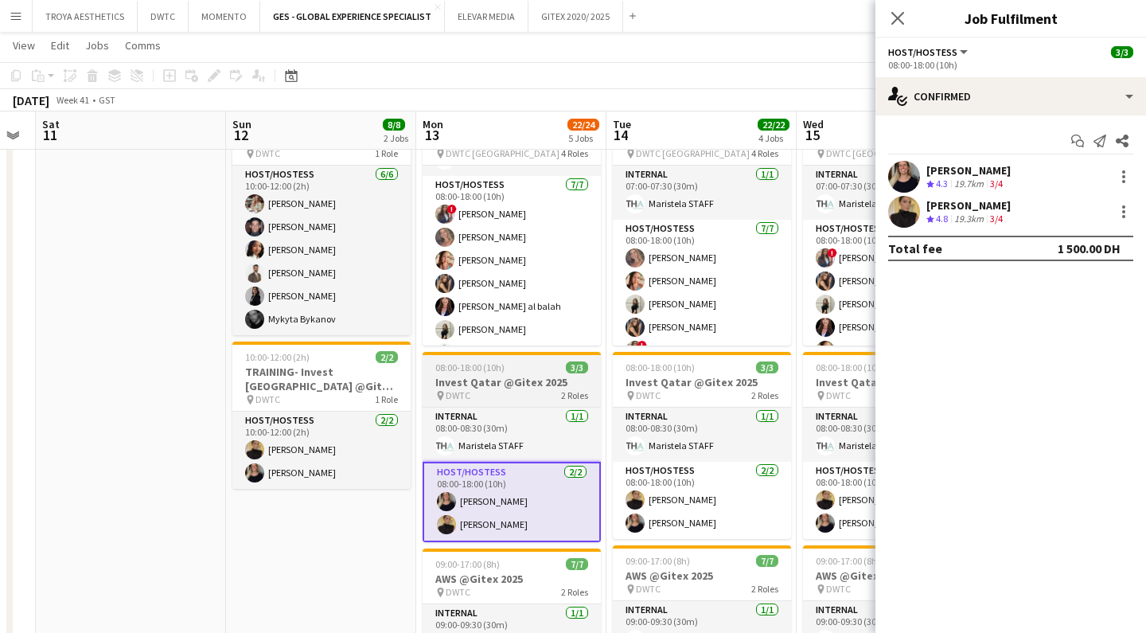
click at [480, 393] on div "pin DWTC 2 Roles" at bounding box center [512, 395] width 178 height 13
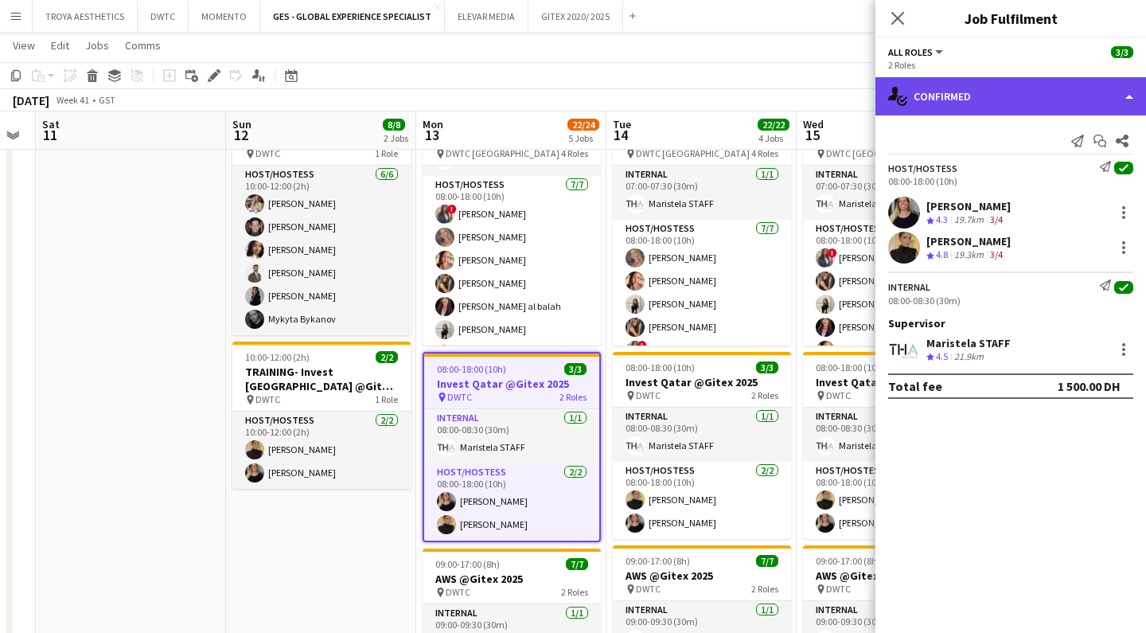
click at [997, 101] on div "single-neutral-actions-check-2 Confirmed" at bounding box center [1011, 96] width 271 height 38
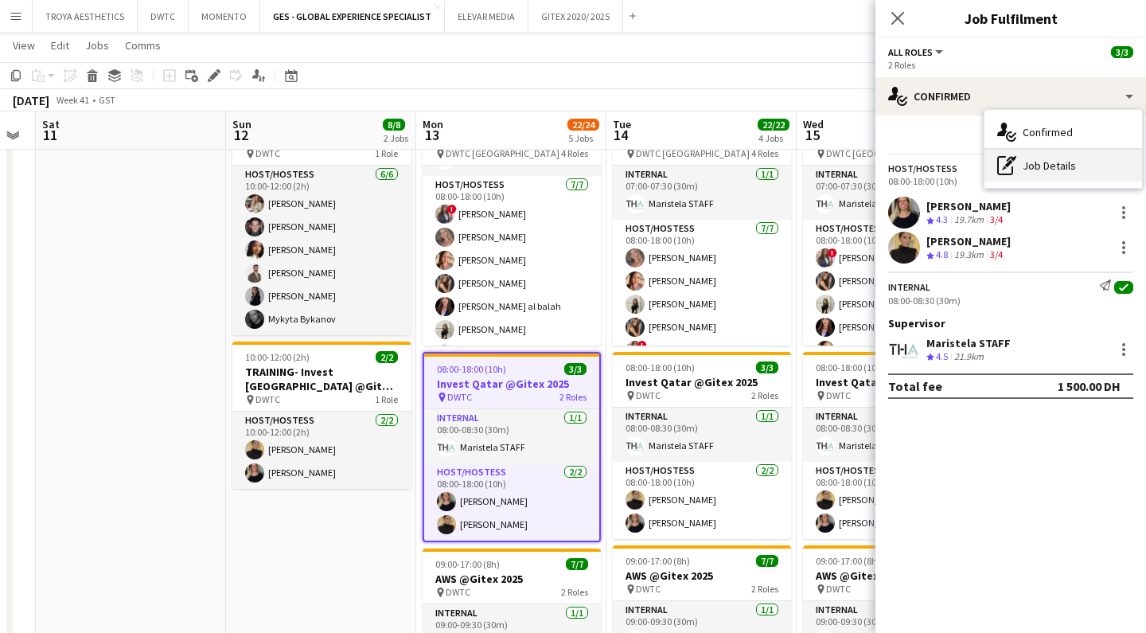
click at [1044, 170] on div "pen-write Job Details" at bounding box center [1064, 166] width 158 height 32
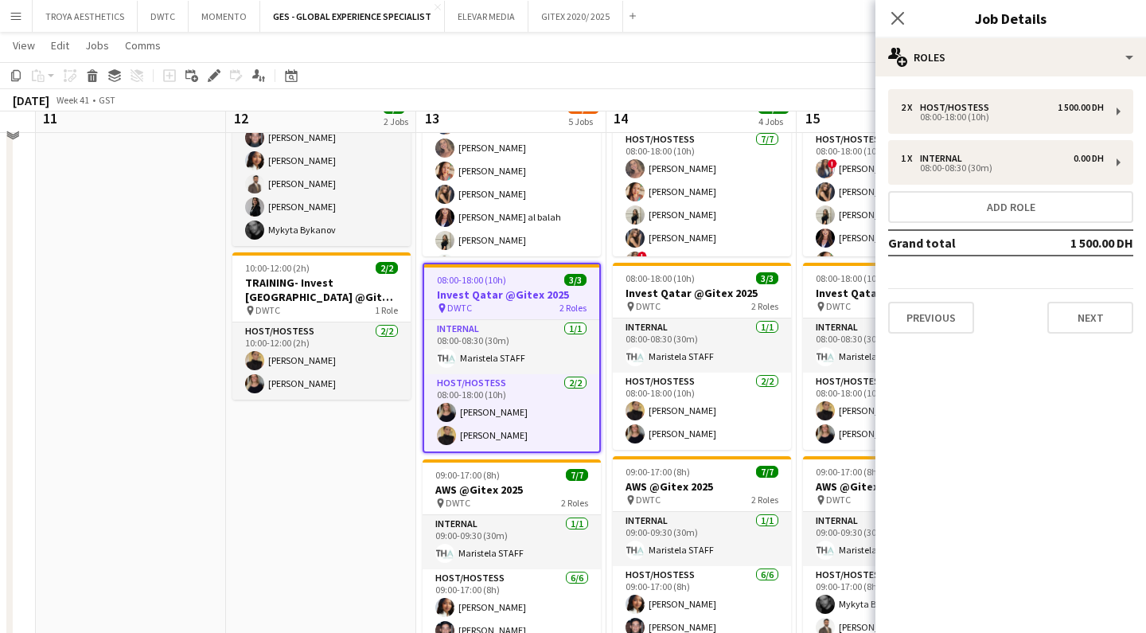
scroll to position [532, 0]
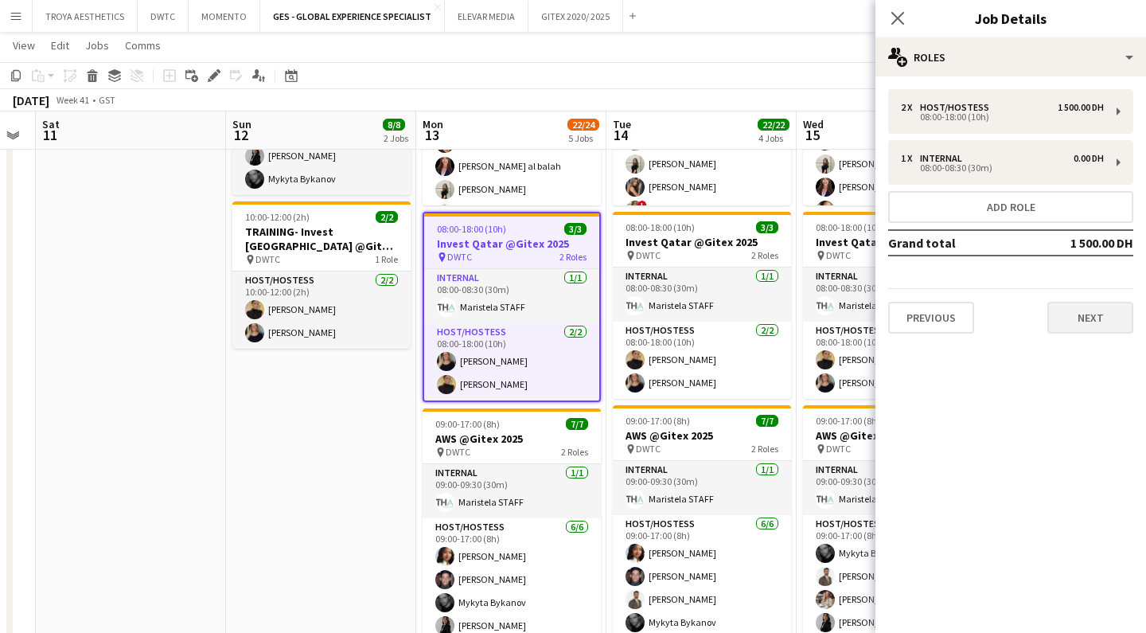
click at [1100, 327] on button "Next" at bounding box center [1090, 318] width 86 height 32
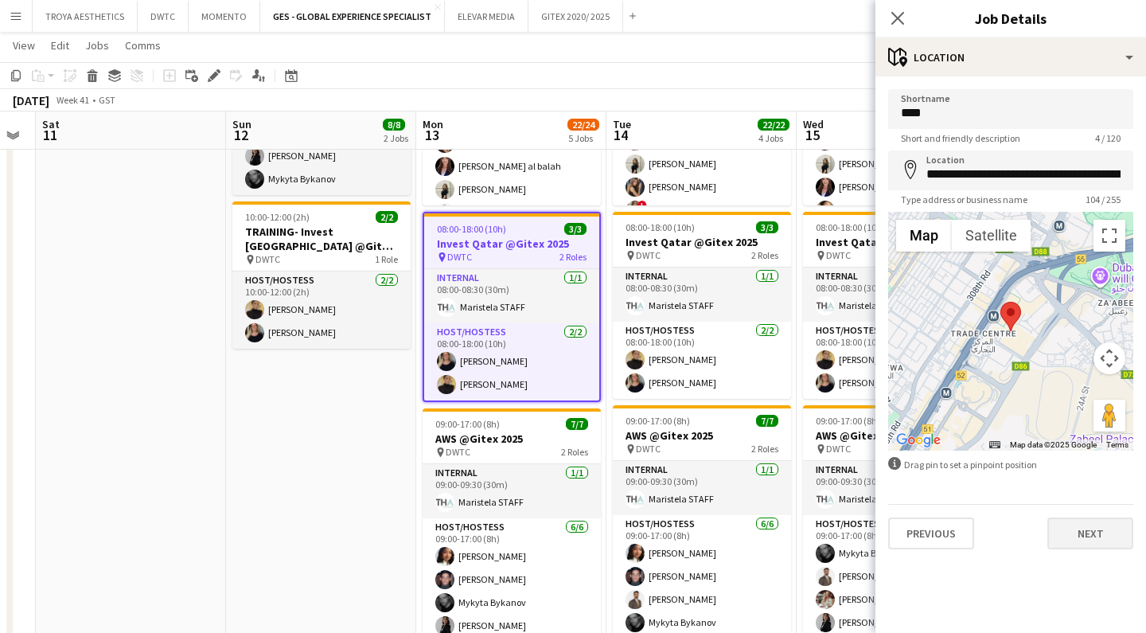
click at [1098, 532] on button "Next" at bounding box center [1090, 533] width 86 height 32
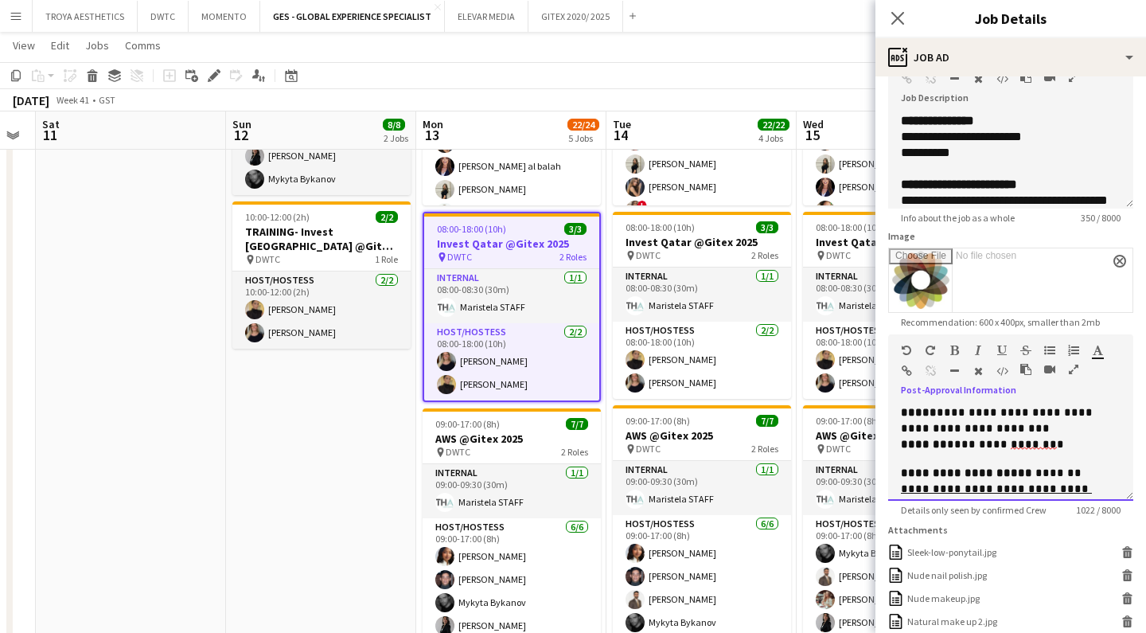
scroll to position [602, 0]
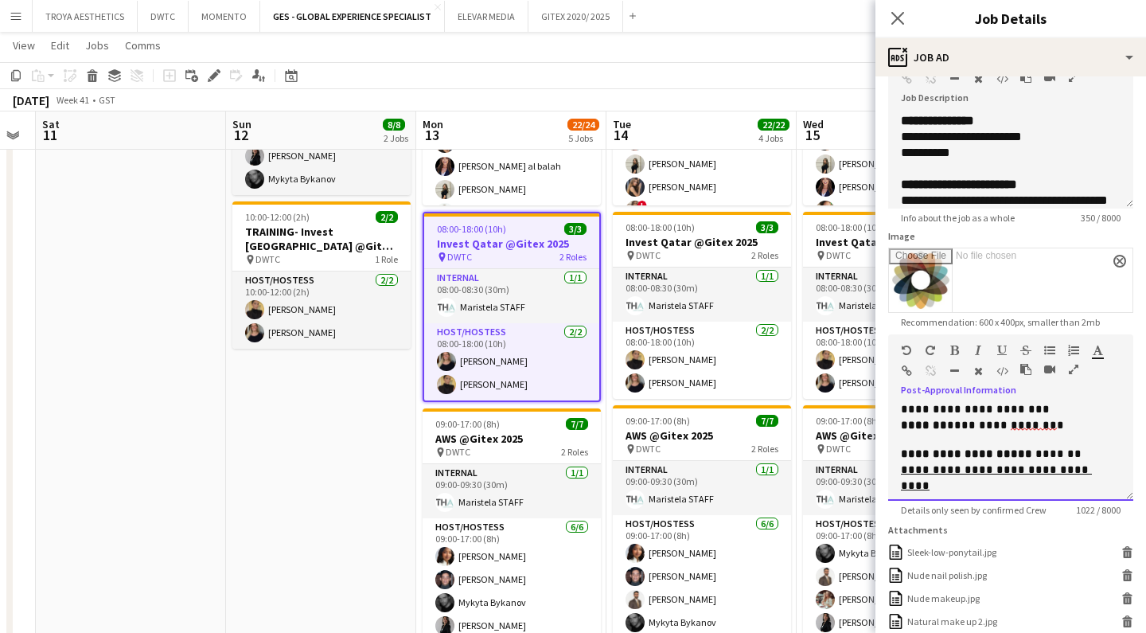
drag, startPoint x: 901, startPoint y: 414, endPoint x: 1062, endPoint y: 484, distance: 175.4
click at [1062, 484] on div "**********" at bounding box center [1010, 453] width 245 height 96
copy div "**********"
click at [901, 18] on icon "Close pop-in" at bounding box center [897, 17] width 15 height 15
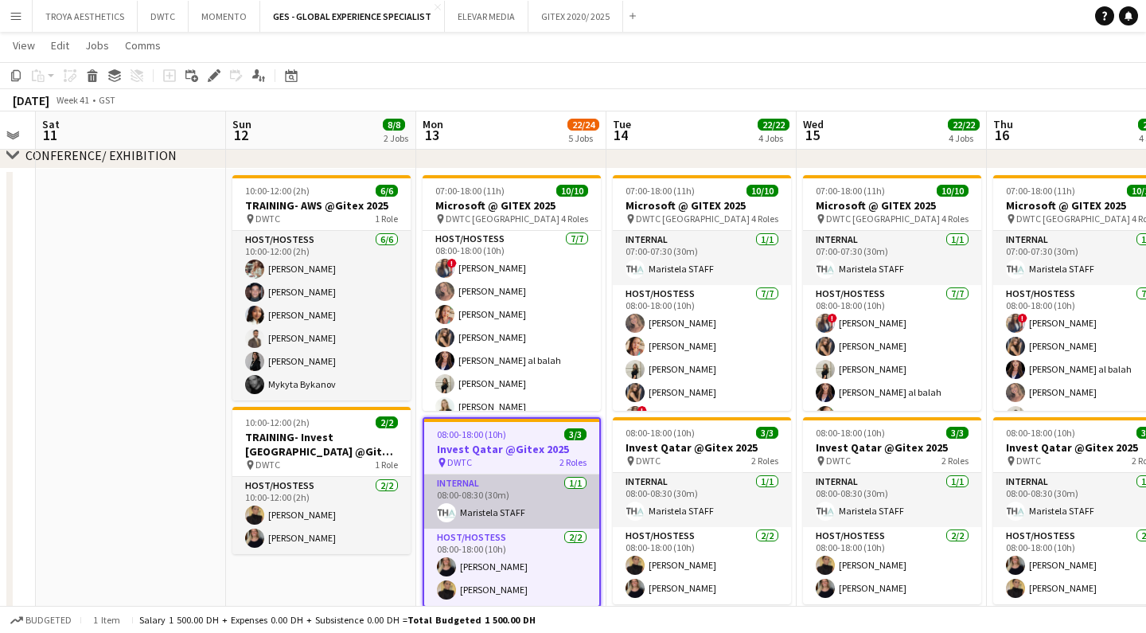
scroll to position [57, 0]
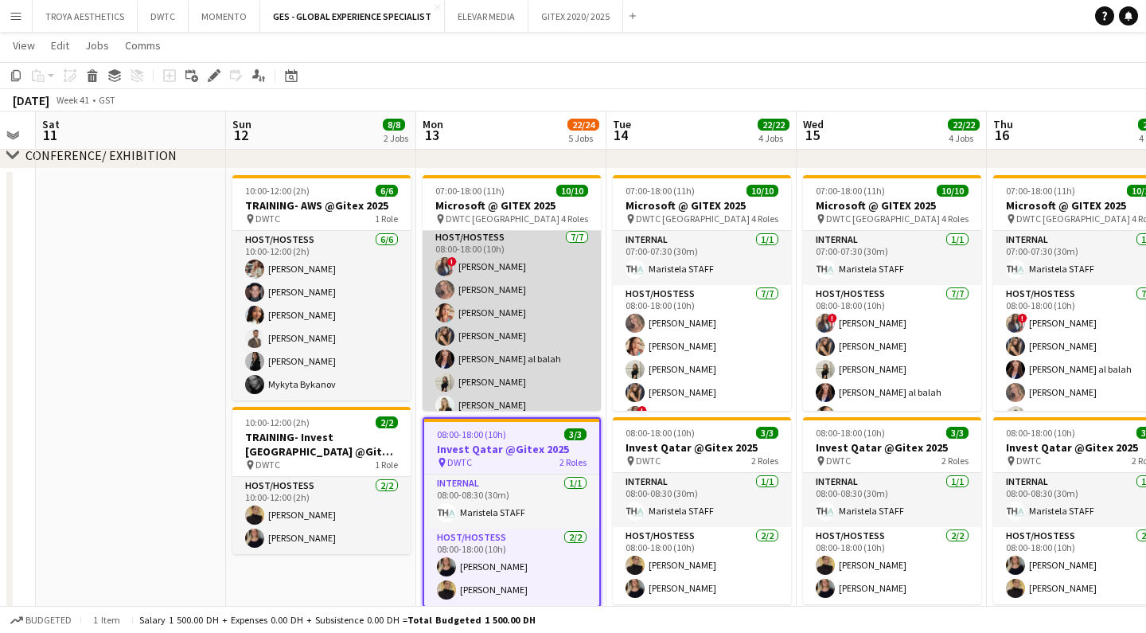
click at [525, 293] on app-card-role "Host/Hostess 7/7 08:00-18:00 (10h) ! Rajaa Fannan Roberta Lobato Punchita Srisu…" at bounding box center [512, 324] width 178 height 193
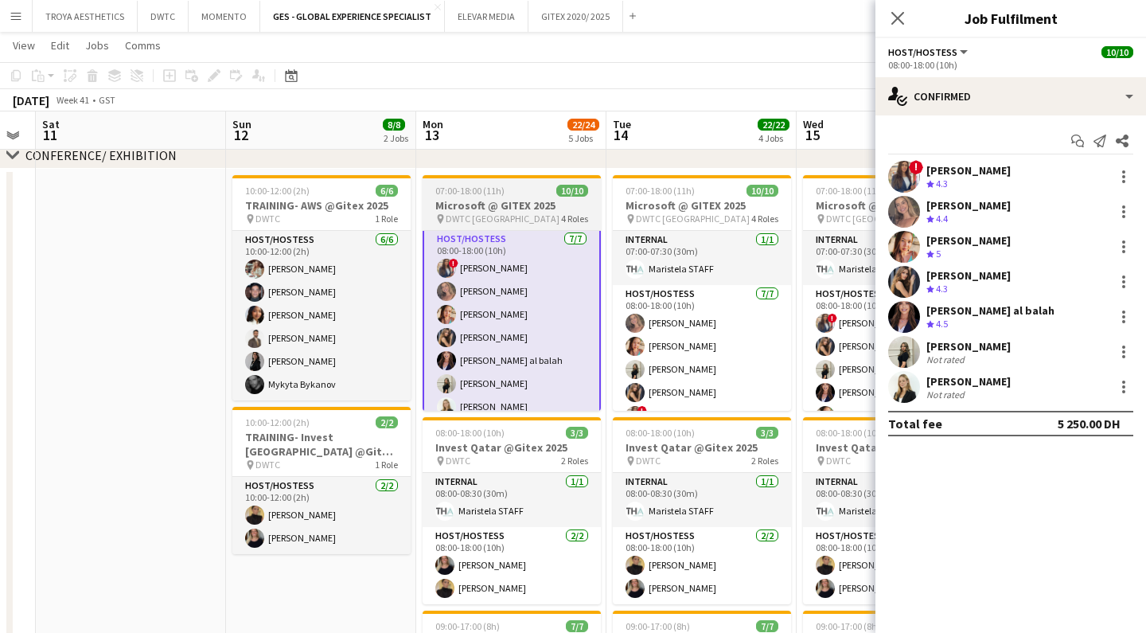
click at [501, 216] on div "pin DWTC Dubai 4 Roles" at bounding box center [512, 219] width 178 height 13
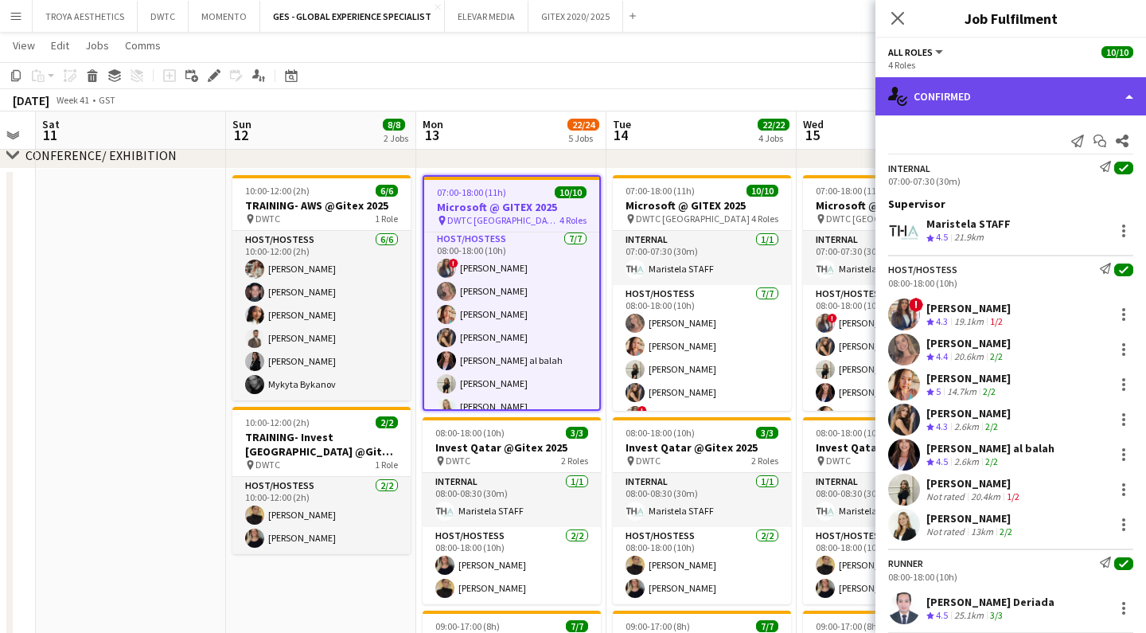
click at [1008, 104] on div "single-neutral-actions-check-2 Confirmed" at bounding box center [1011, 96] width 271 height 38
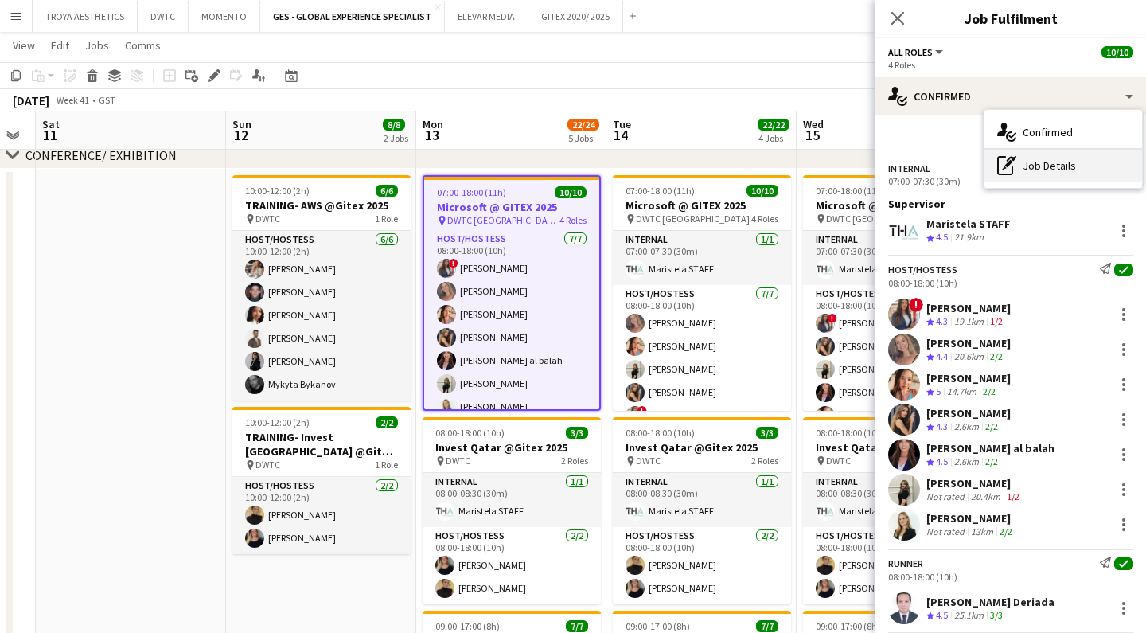
click at [1047, 164] on div "pen-write Job Details" at bounding box center [1064, 166] width 158 height 32
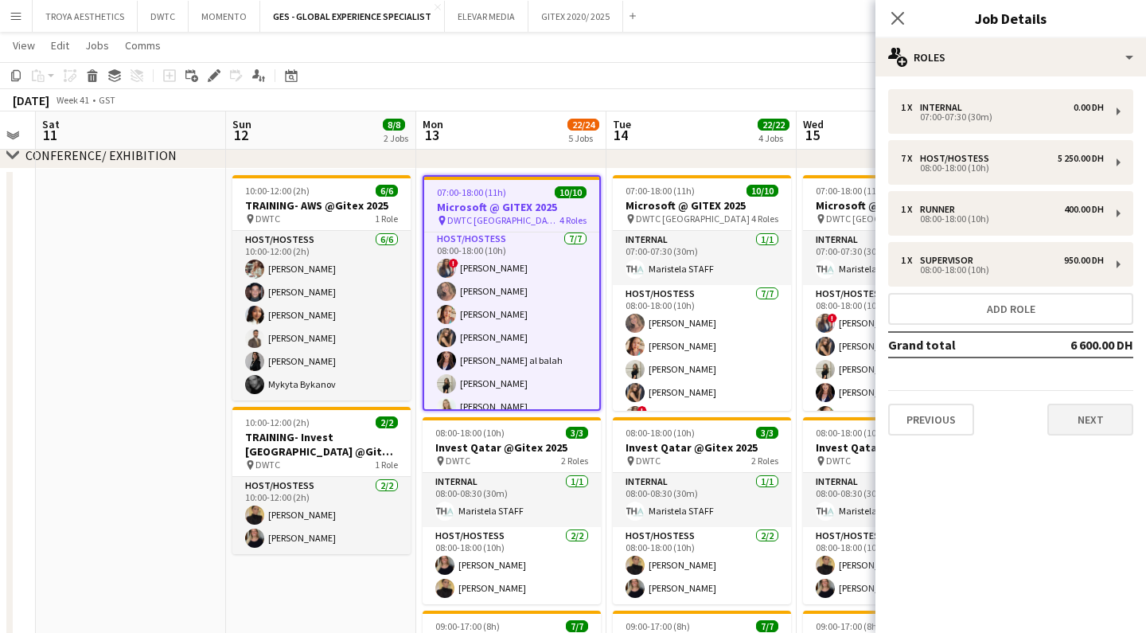
click at [1094, 410] on button "Next" at bounding box center [1090, 420] width 86 height 32
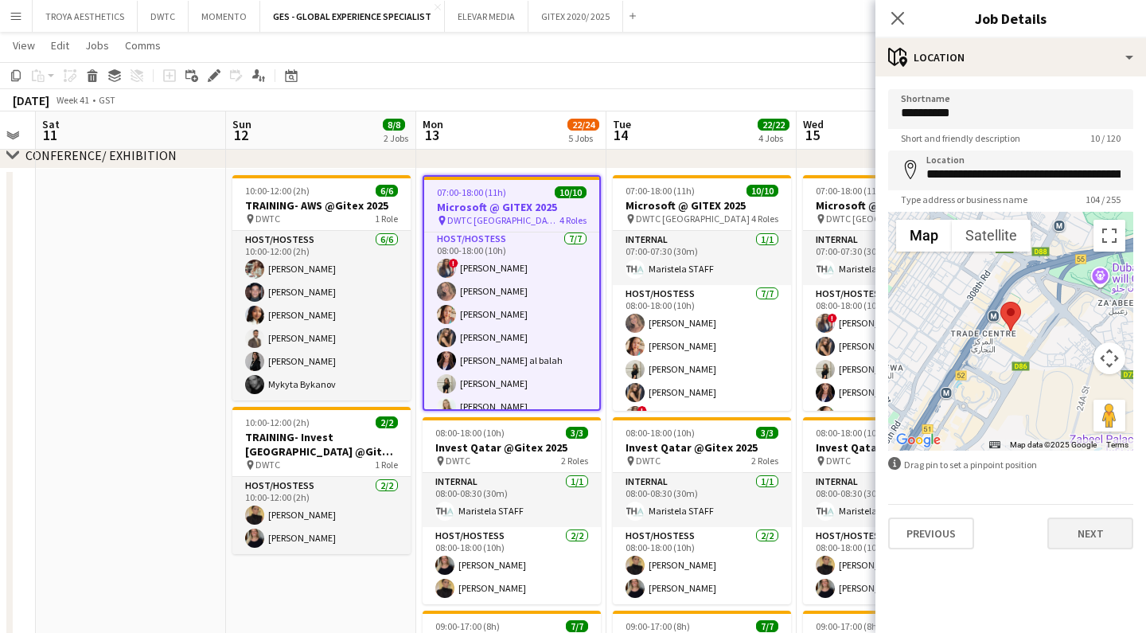
click at [1086, 533] on button "Next" at bounding box center [1090, 533] width 86 height 32
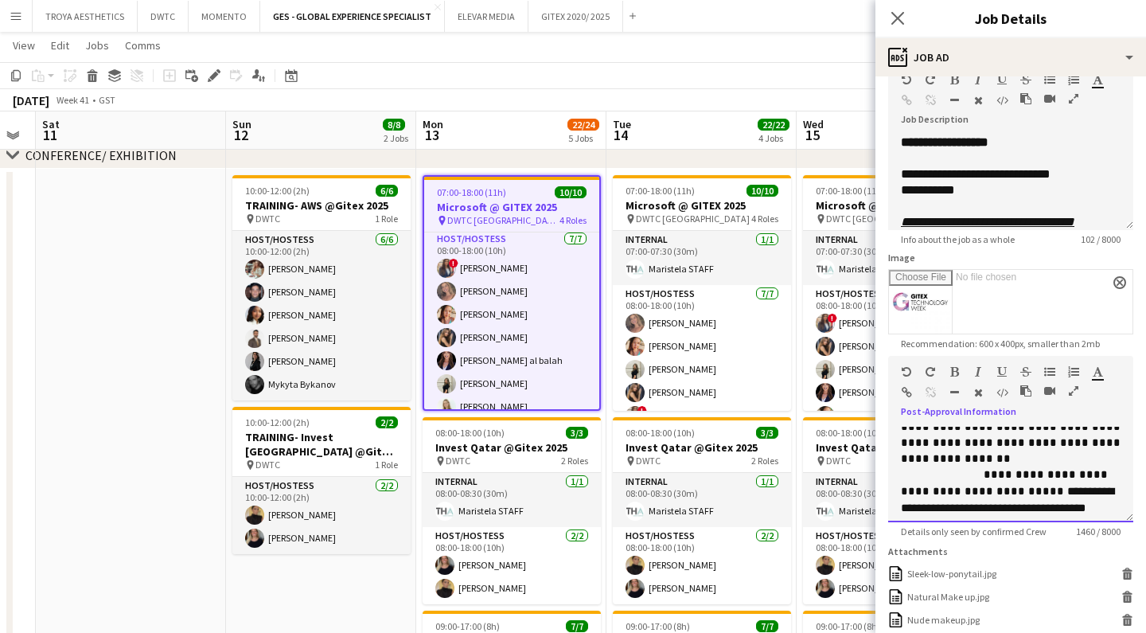
scroll to position [491, 0]
drag, startPoint x: 996, startPoint y: 445, endPoint x: 1067, endPoint y: 488, distance: 82.9
click at [1067, 488] on div "**********" at bounding box center [1011, 491] width 220 height 180
copy div "**********"
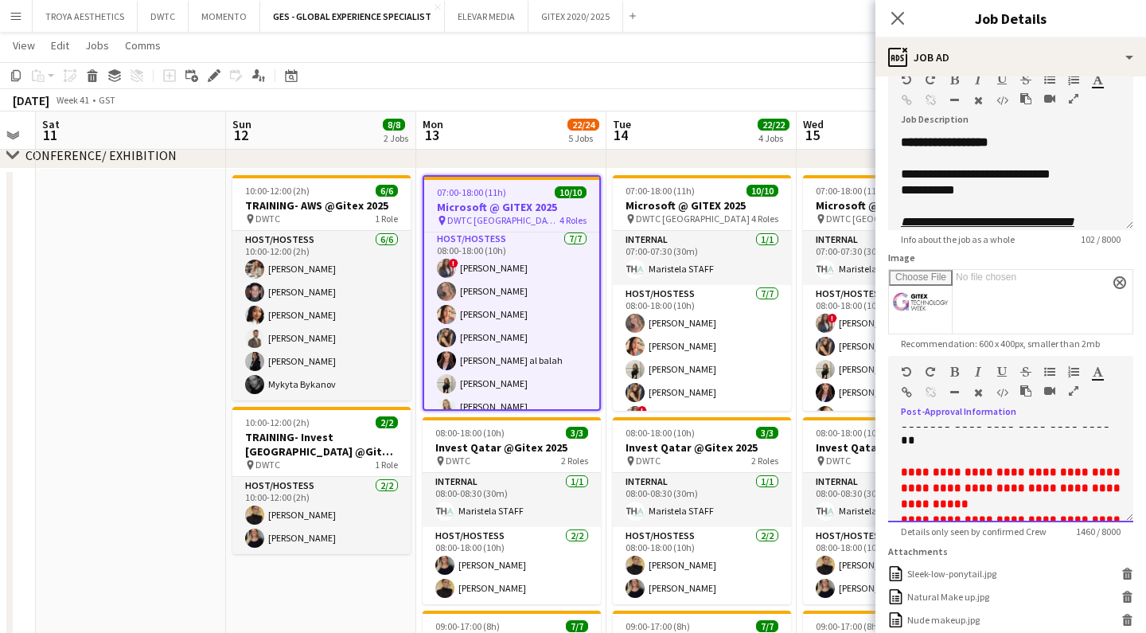
scroll to position [810, 0]
click at [908, 20] on div "Close pop-in" at bounding box center [898, 18] width 45 height 37
click at [899, 21] on icon at bounding box center [897, 17] width 15 height 15
